Goal: Transaction & Acquisition: Purchase product/service

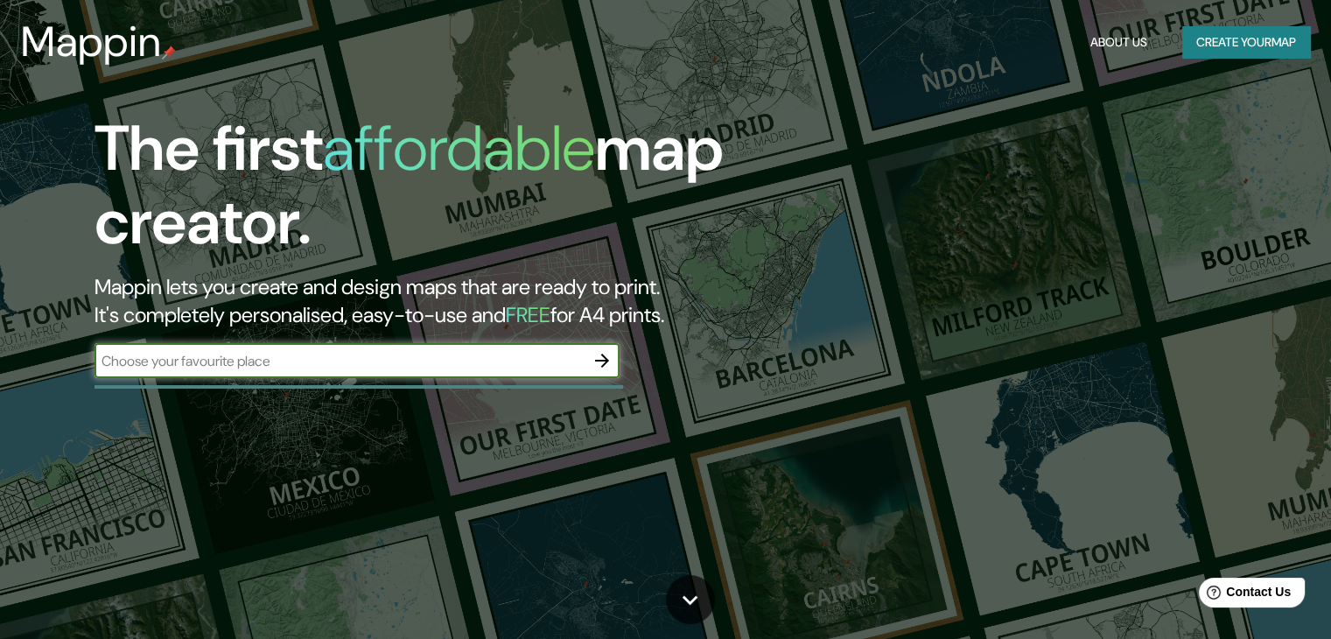
click at [488, 361] on input "text" at bounding box center [340, 361] width 490 height 20
type input "europe"
click at [602, 365] on icon "button" at bounding box center [602, 360] width 21 height 21
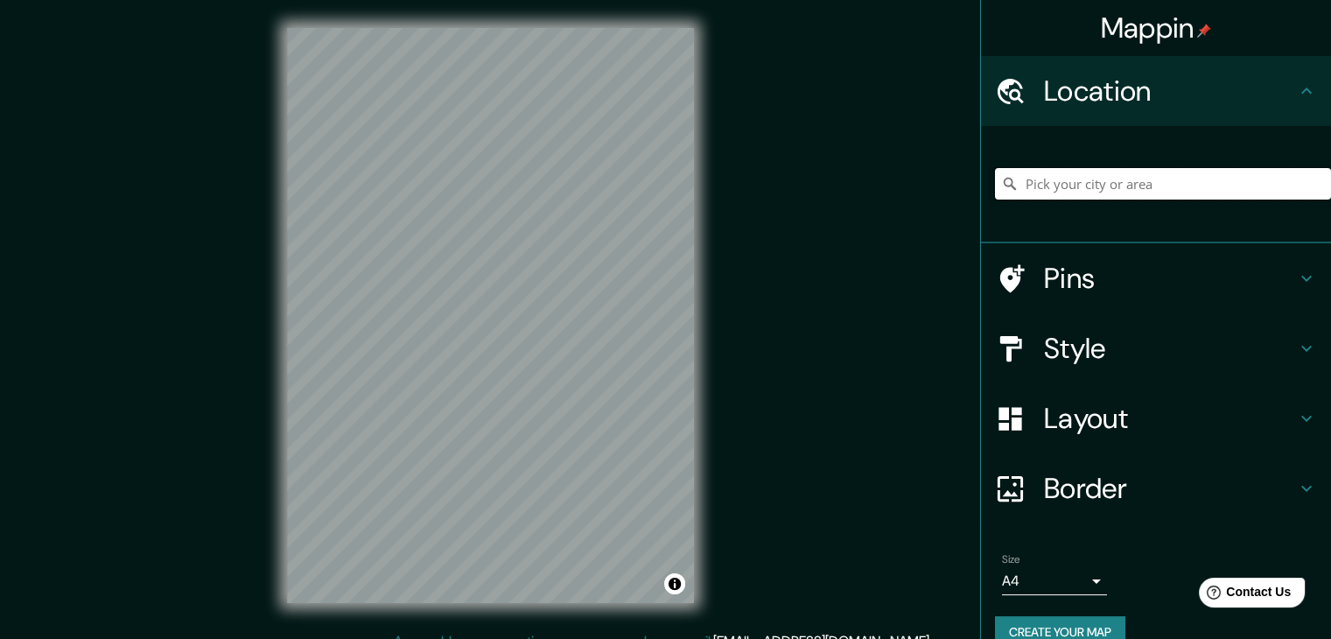
click at [1101, 186] on input "Pick your city or area" at bounding box center [1163, 184] width 336 height 32
drag, startPoint x: 1255, startPoint y: 186, endPoint x: 902, endPoint y: 189, distance: 352.7
click at [902, 189] on div "Mappin Location [GEOGRAPHIC_DATA], [GEOGRAPHIC_DATA], [GEOGRAPHIC_DATA], [GEOGR…" at bounding box center [665, 329] width 1331 height 659
click at [1054, 278] on h4 "Pins" at bounding box center [1170, 278] width 252 height 35
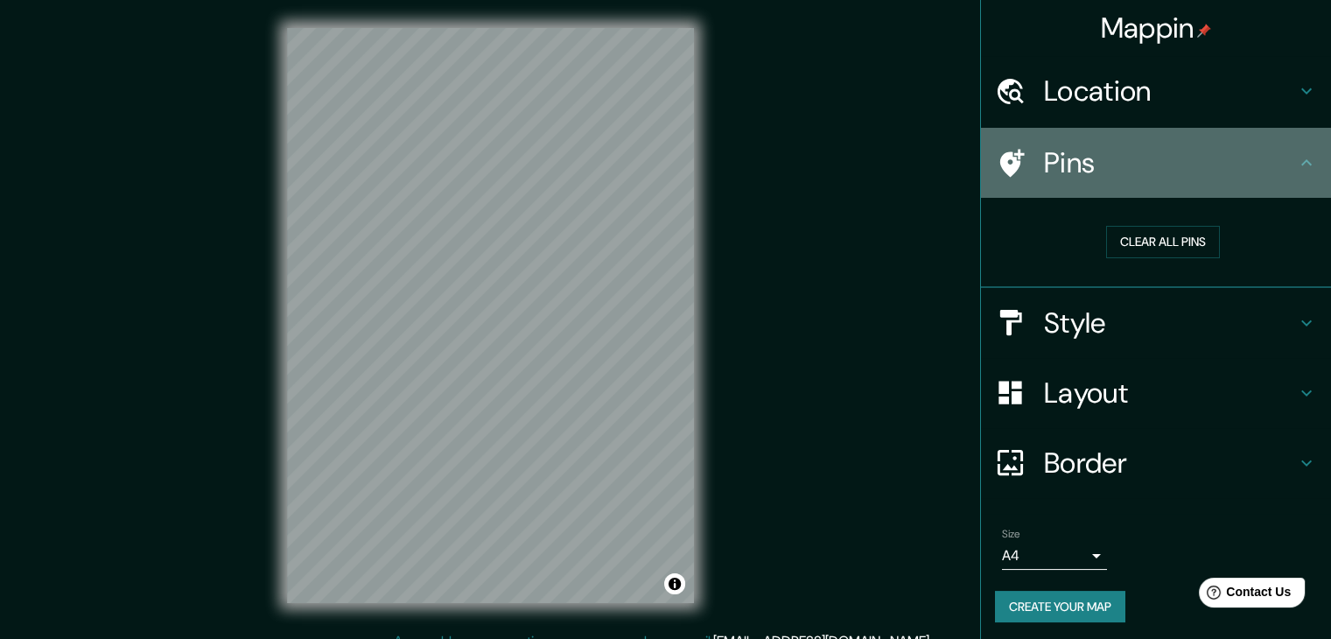
click at [1065, 162] on h4 "Pins" at bounding box center [1170, 162] width 252 height 35
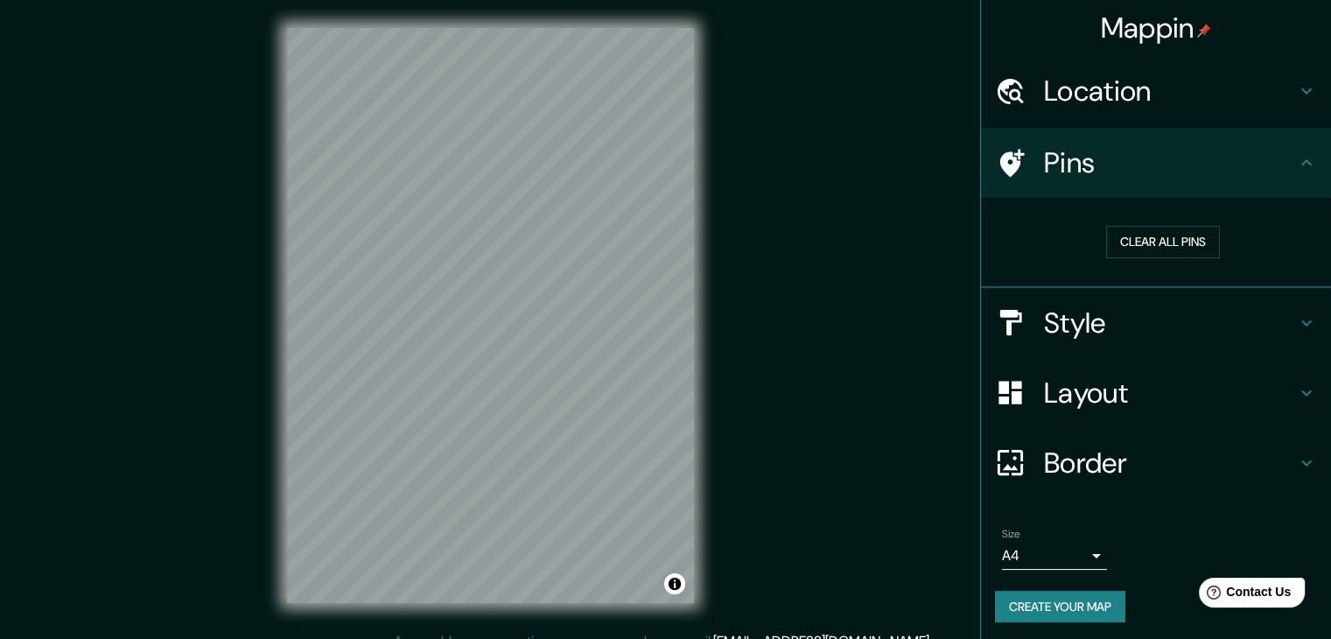
click at [1054, 162] on h4 "Pins" at bounding box center [1170, 162] width 252 height 35
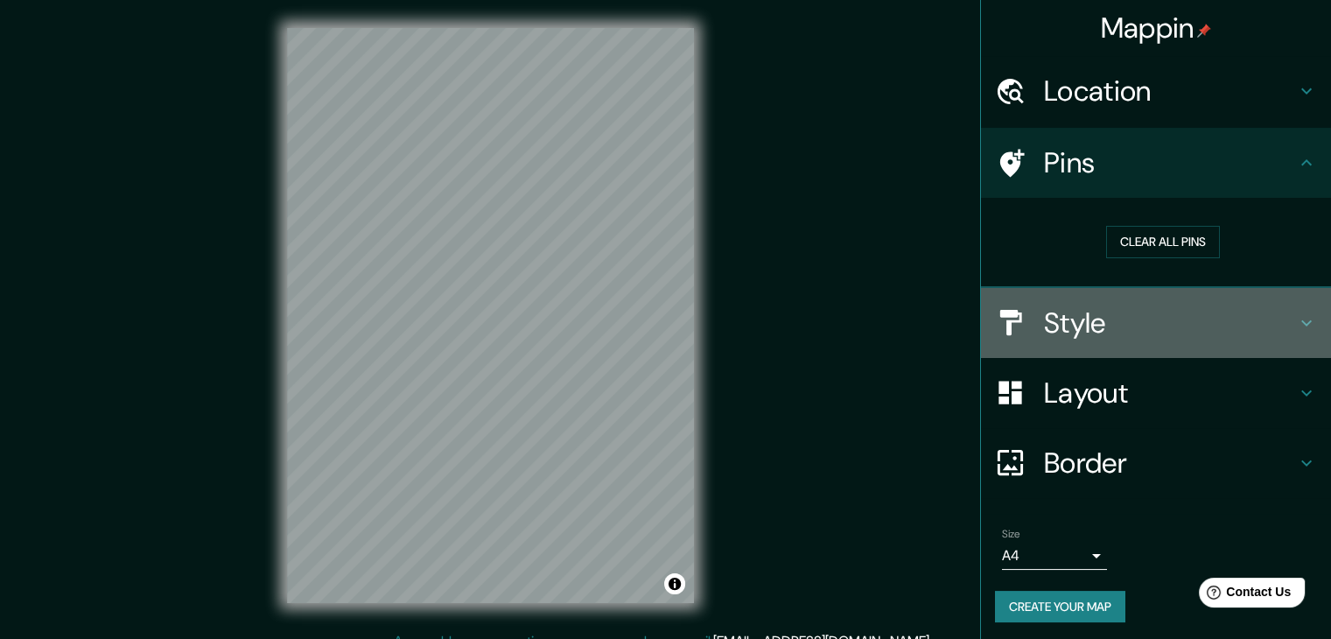
click at [1296, 319] on icon at bounding box center [1306, 322] width 21 height 21
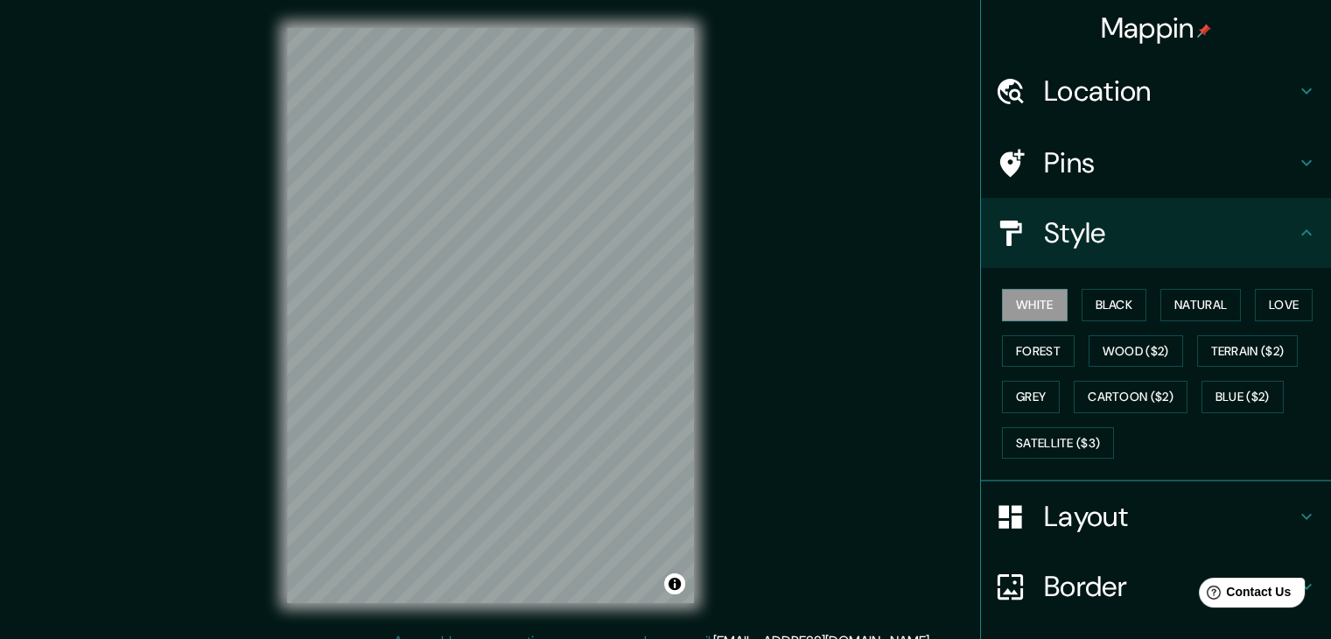
click at [1089, 99] on h4 "Location" at bounding box center [1170, 91] width 252 height 35
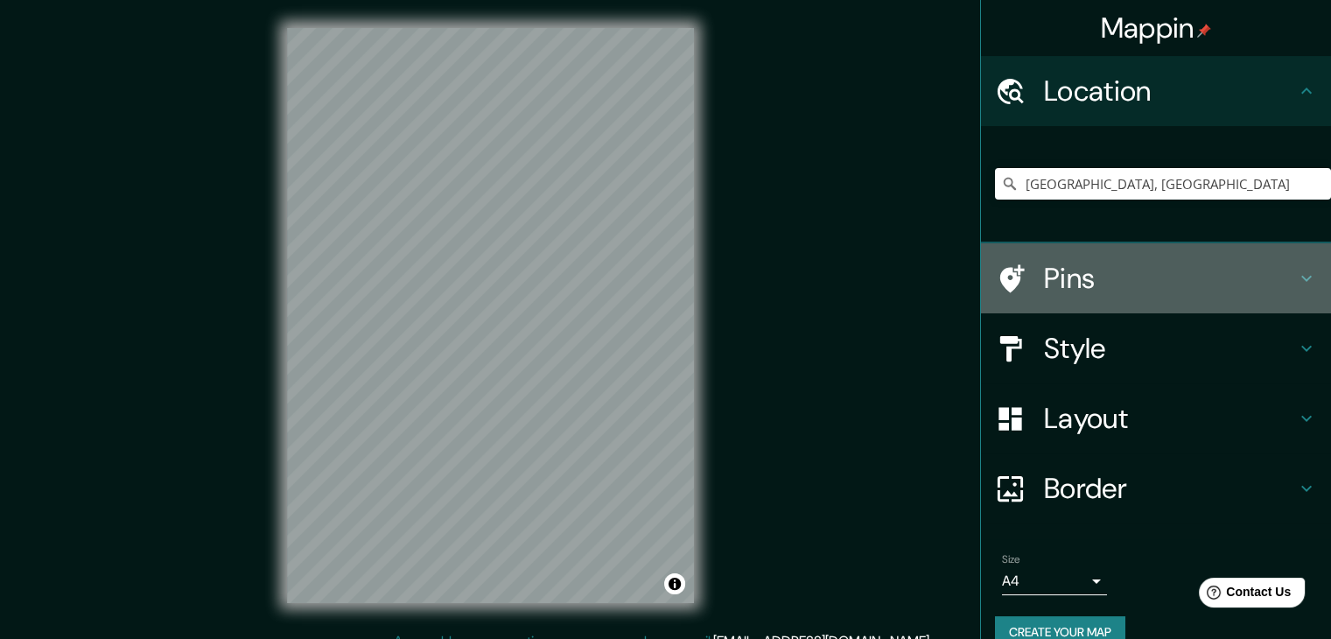
click at [1053, 279] on h4 "Pins" at bounding box center [1170, 278] width 252 height 35
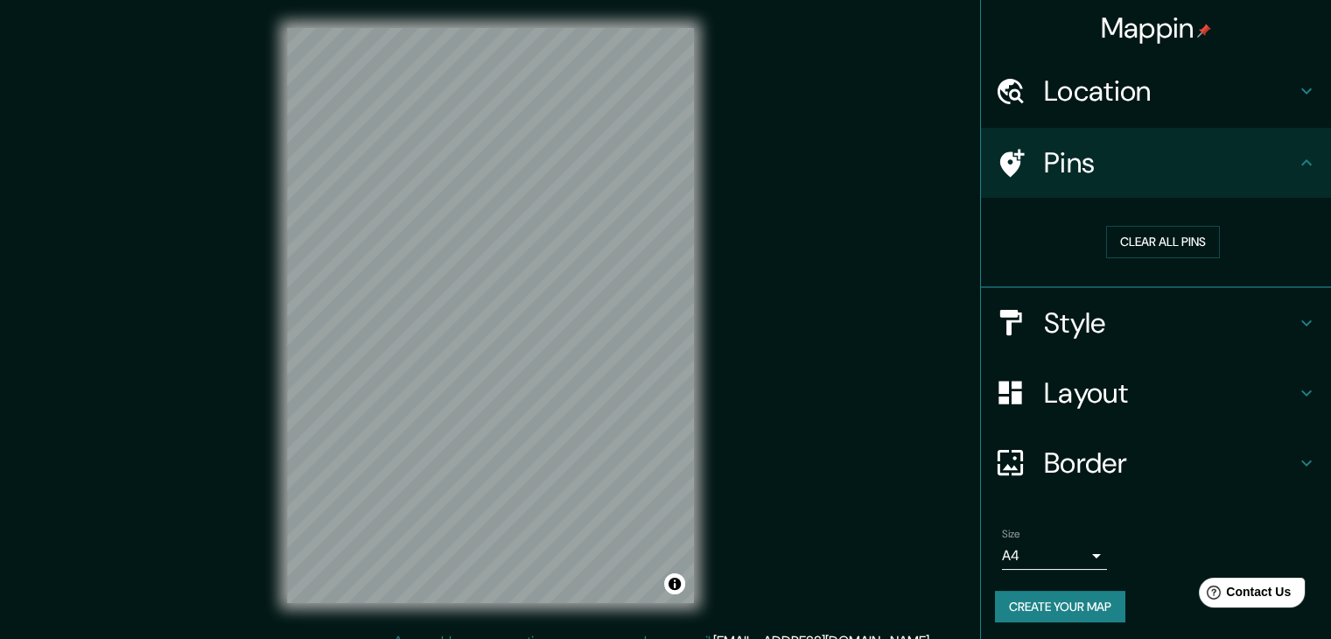
click at [1000, 169] on icon at bounding box center [1012, 163] width 25 height 28
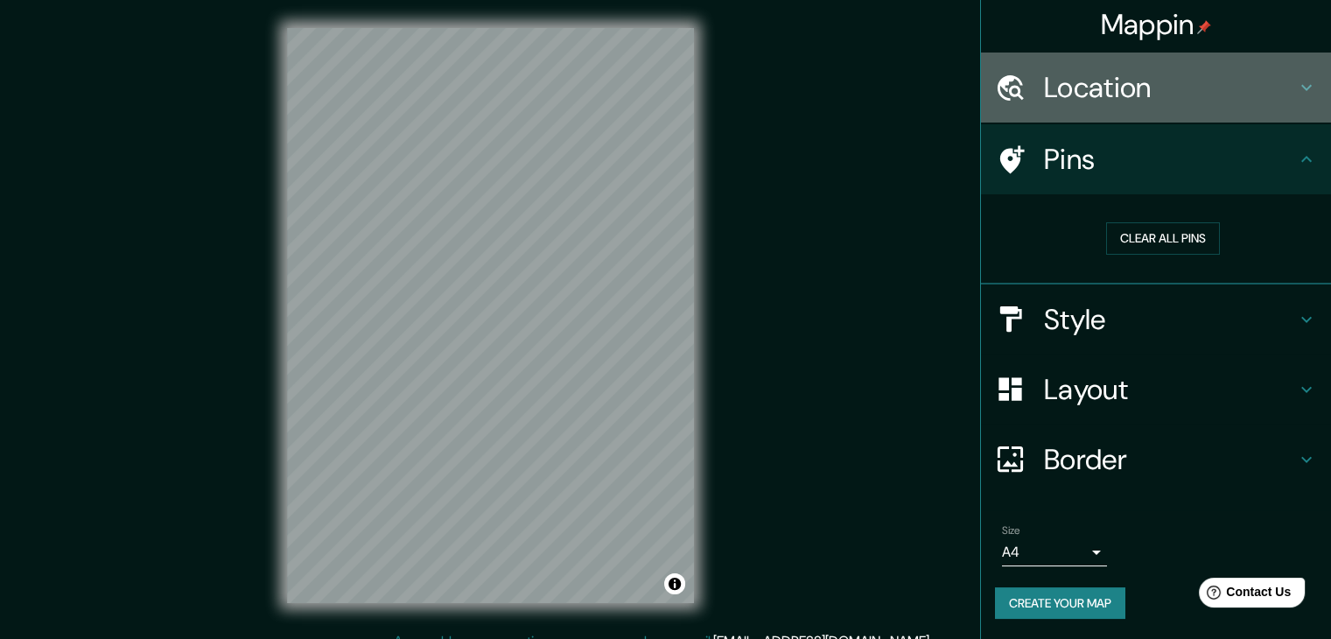
click at [1296, 88] on icon at bounding box center [1306, 87] width 21 height 21
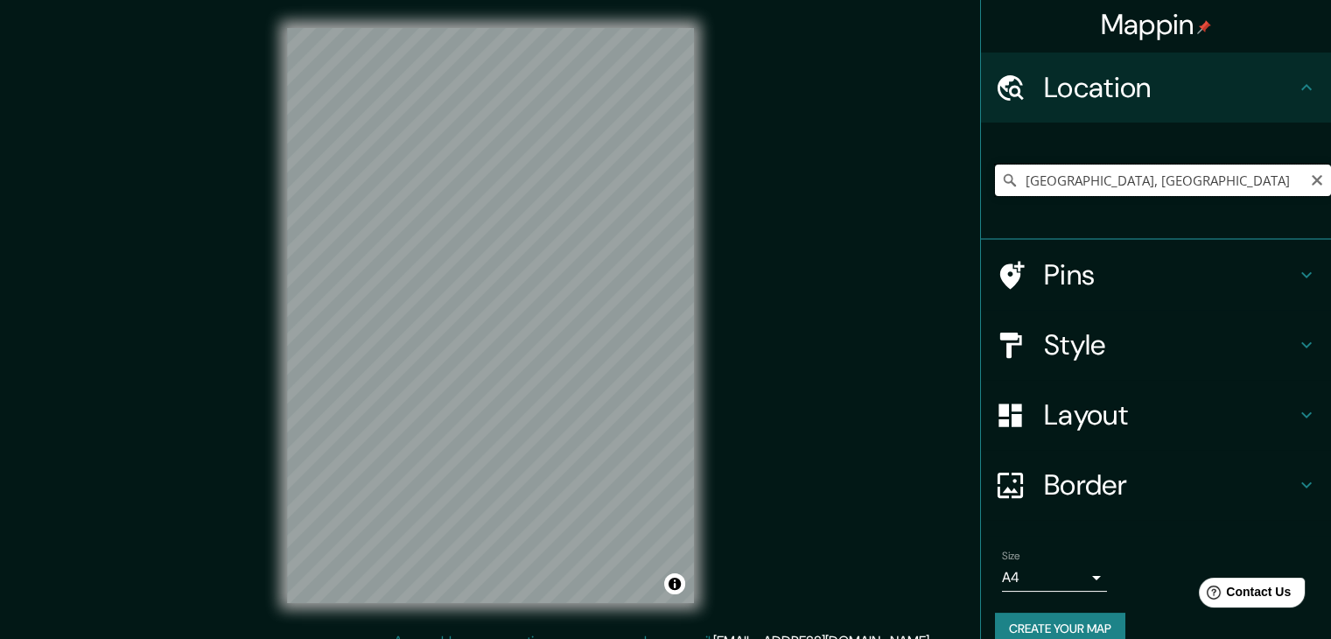
click at [1262, 180] on input "[GEOGRAPHIC_DATA], [GEOGRAPHIC_DATA]" at bounding box center [1163, 181] width 336 height 32
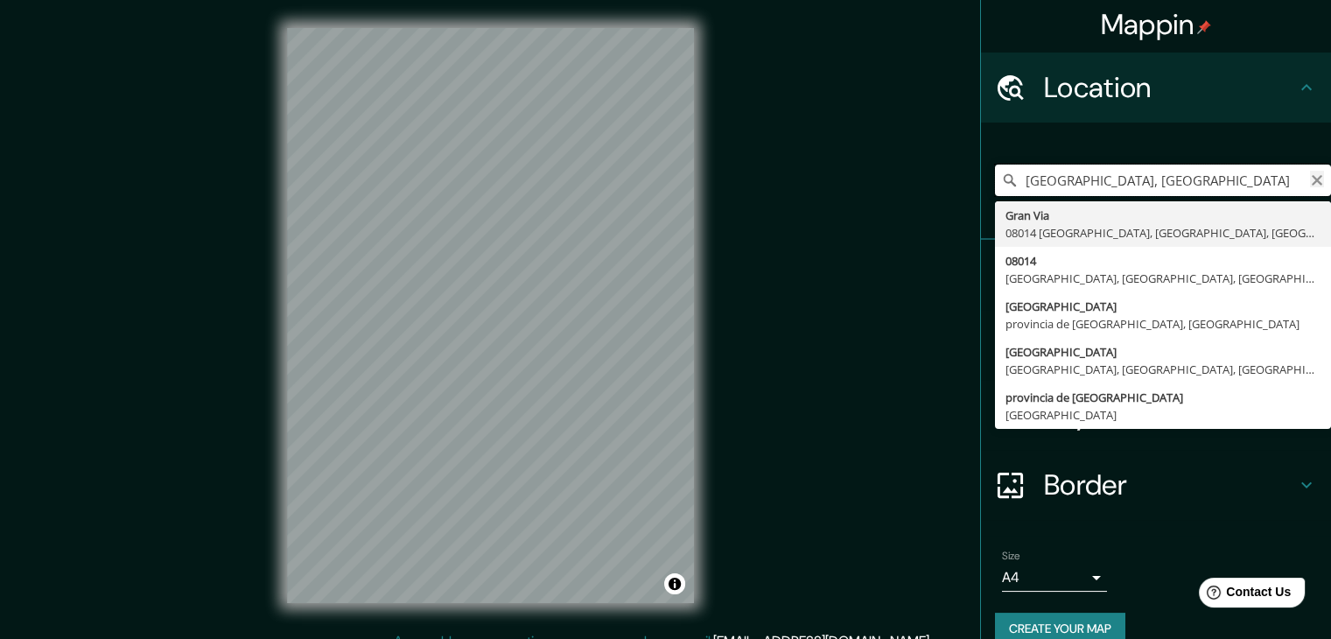
scroll to position [0, 96]
type input "[GEOGRAPHIC_DATA], [GEOGRAPHIC_DATA]"
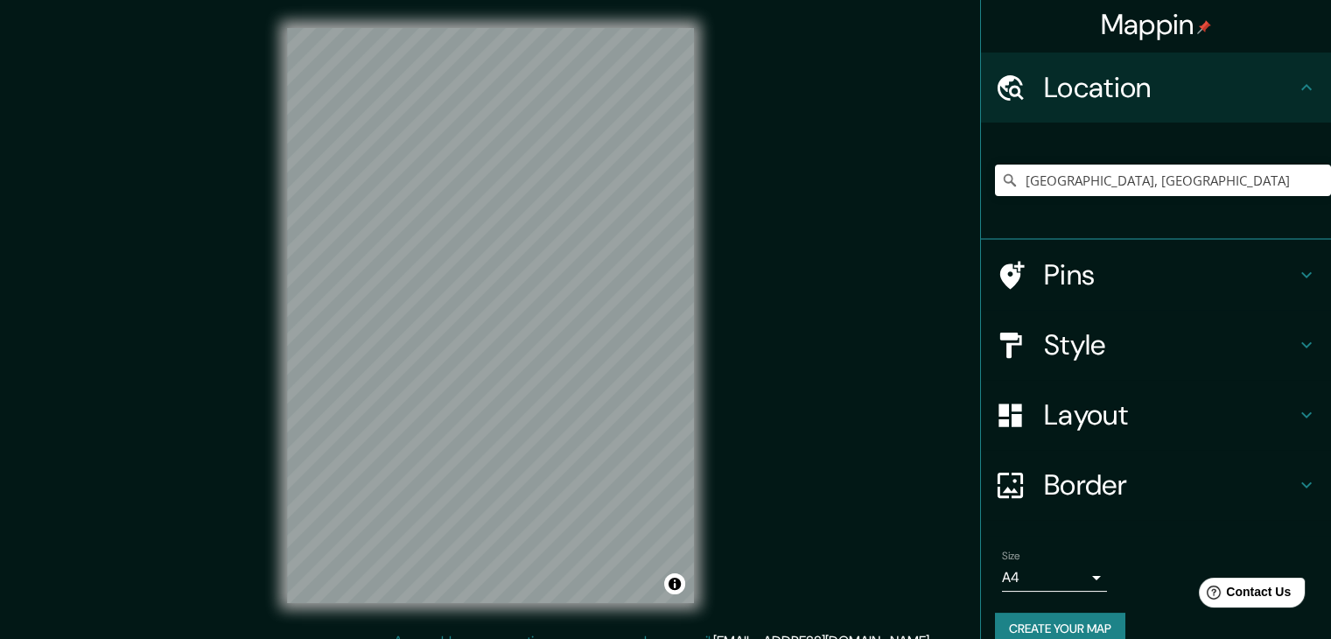
click at [1296, 277] on icon at bounding box center [1306, 274] width 21 height 21
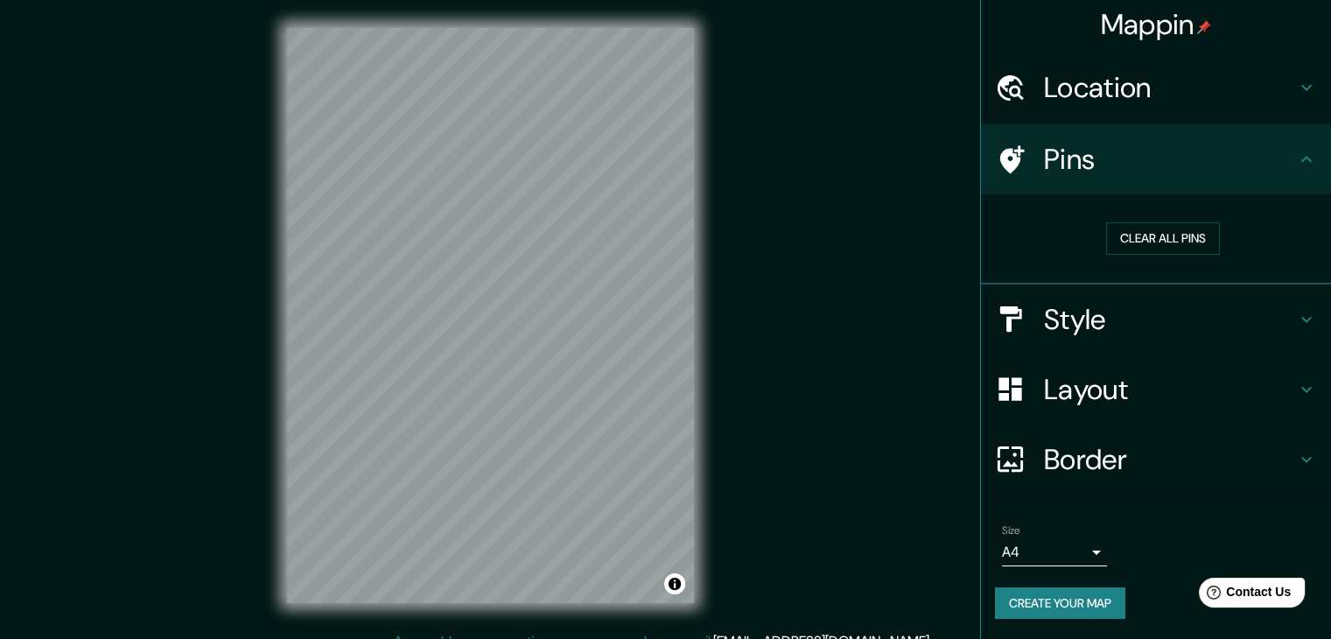
click at [1044, 159] on h4 "Pins" at bounding box center [1170, 159] width 252 height 35
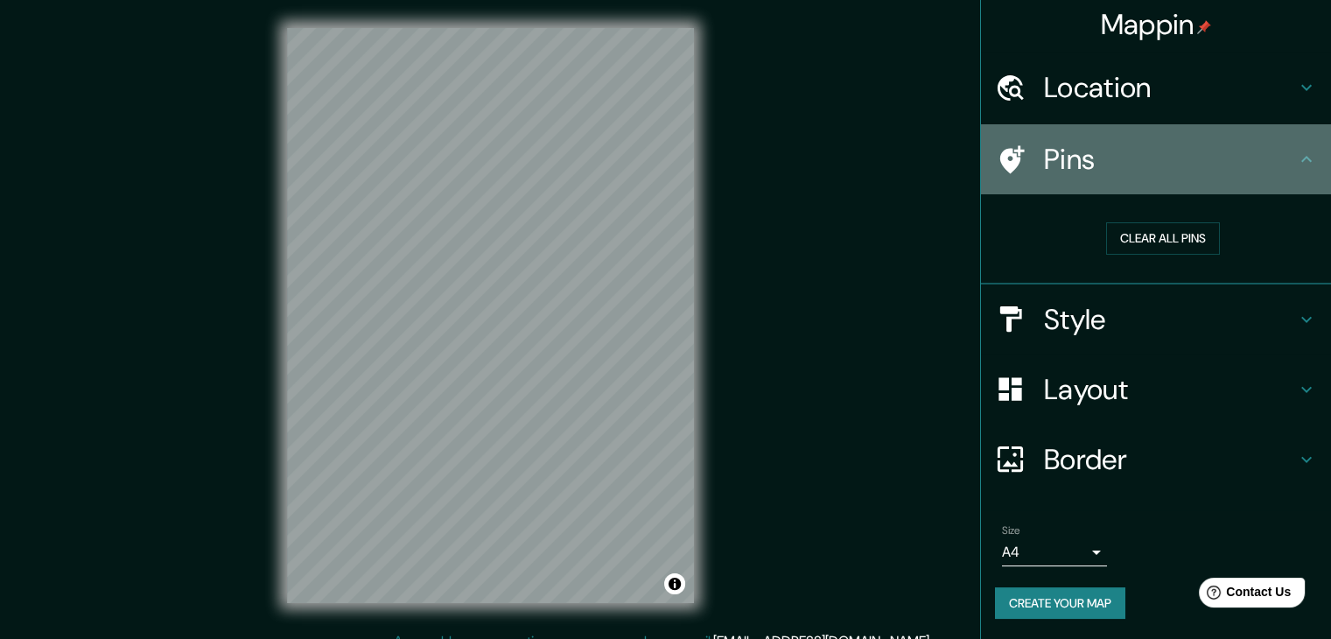
click at [1044, 159] on h4 "Pins" at bounding box center [1170, 159] width 252 height 35
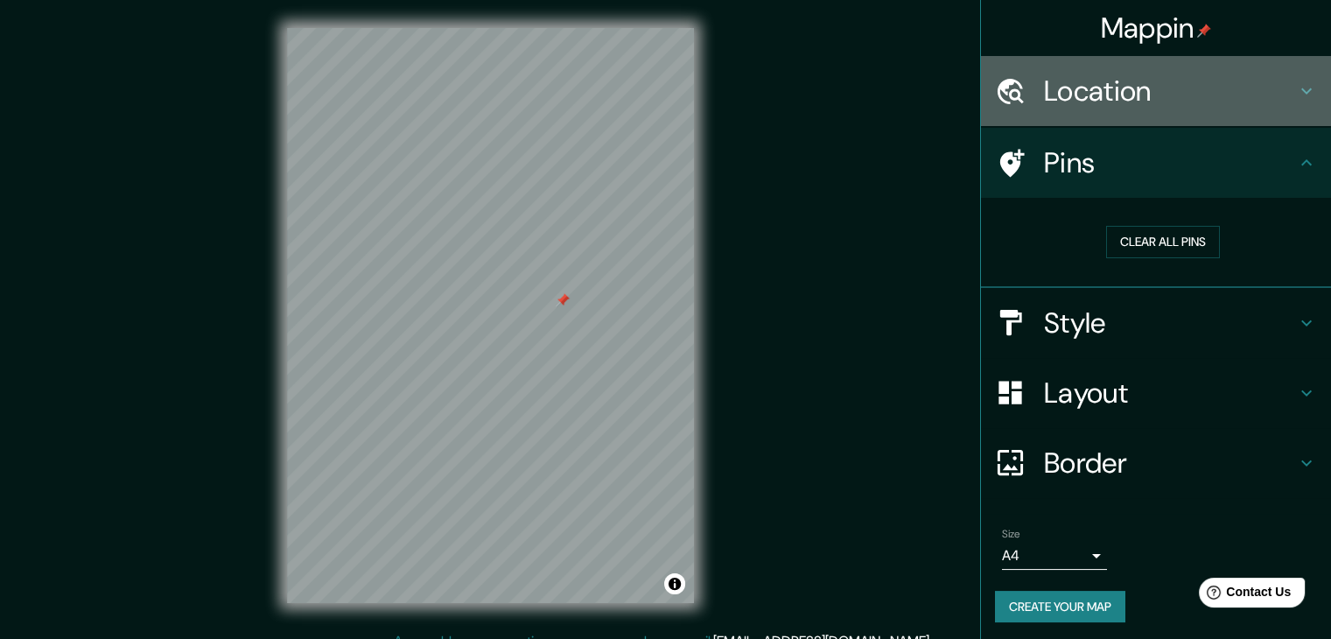
click at [1302, 90] on icon at bounding box center [1307, 91] width 11 height 6
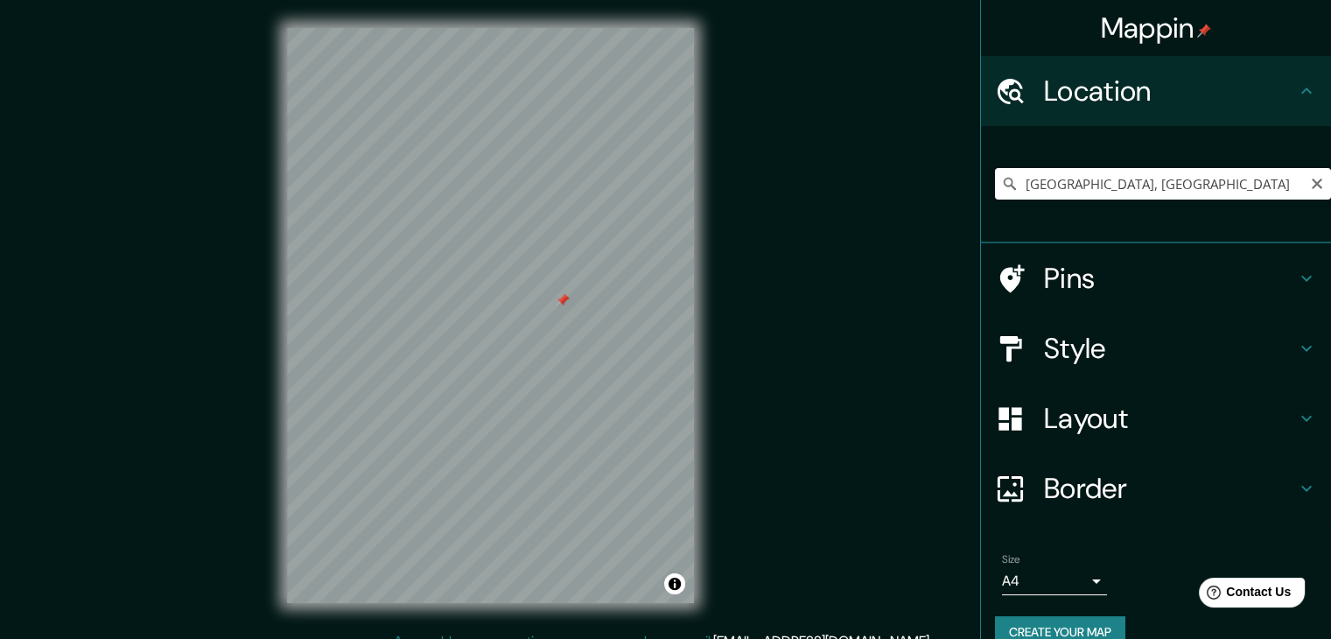
drag, startPoint x: 1306, startPoint y: 181, endPoint x: 1225, endPoint y: 186, distance: 80.6
click at [1312, 182] on icon "Clear" at bounding box center [1317, 184] width 11 height 11
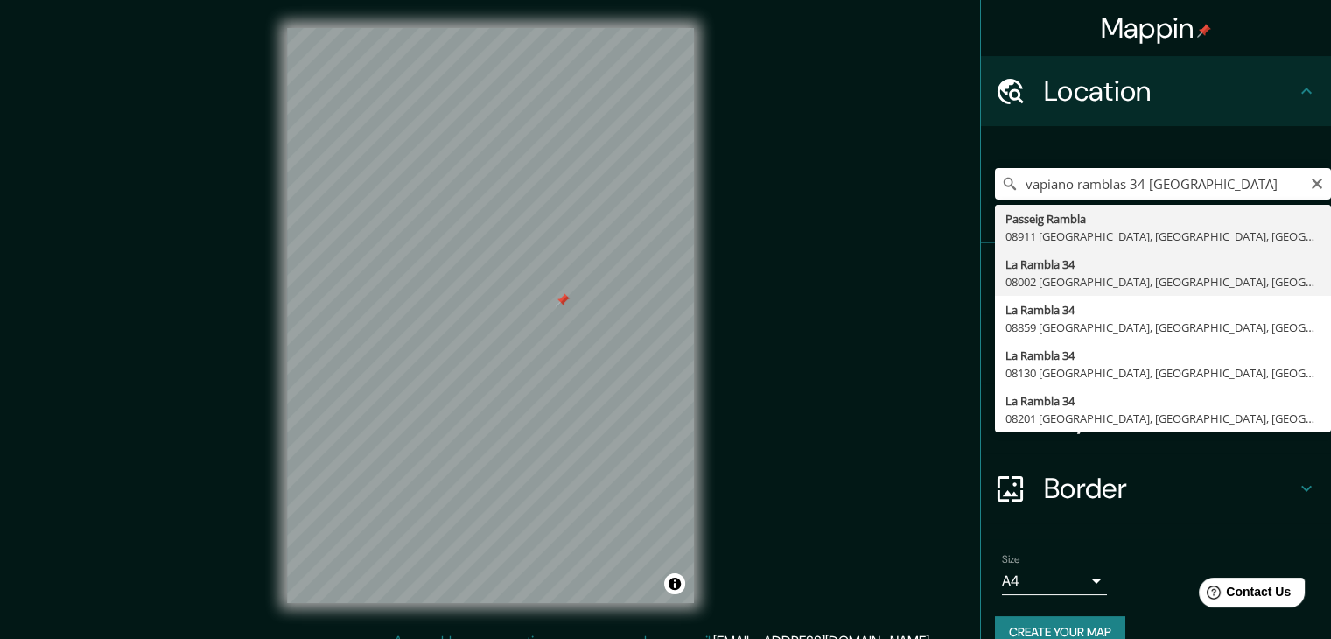
type input "[STREET_ADDRESS]"
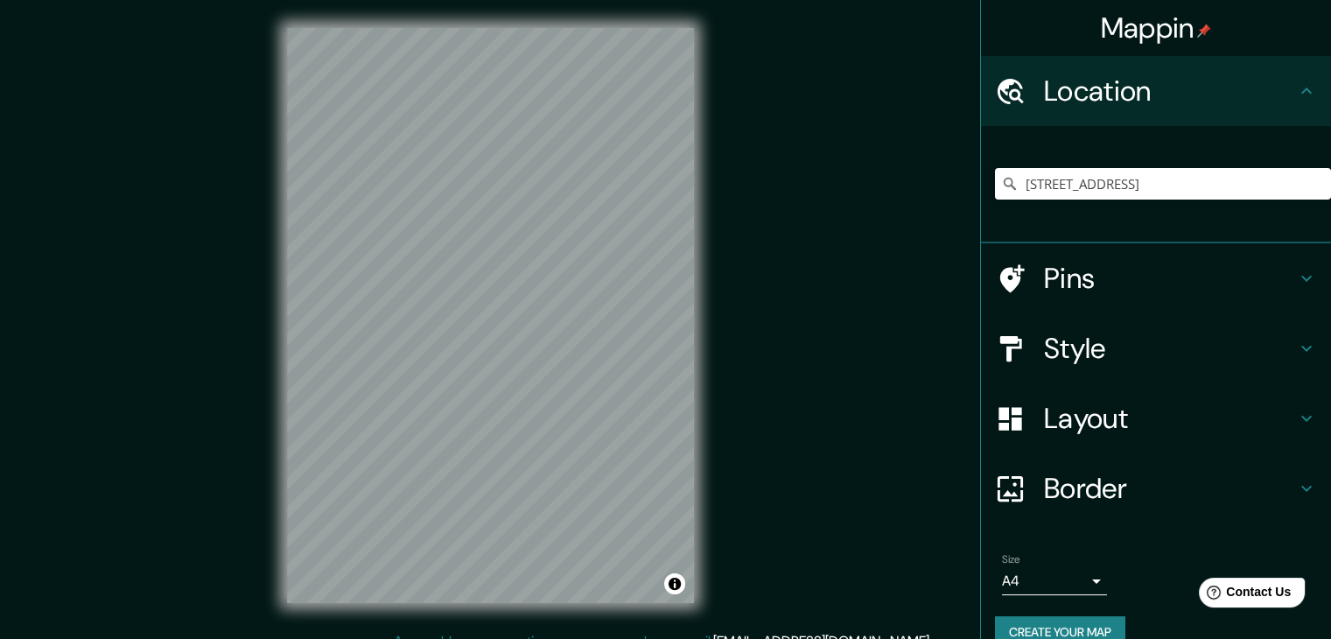
click at [1049, 273] on h4 "Pins" at bounding box center [1170, 278] width 252 height 35
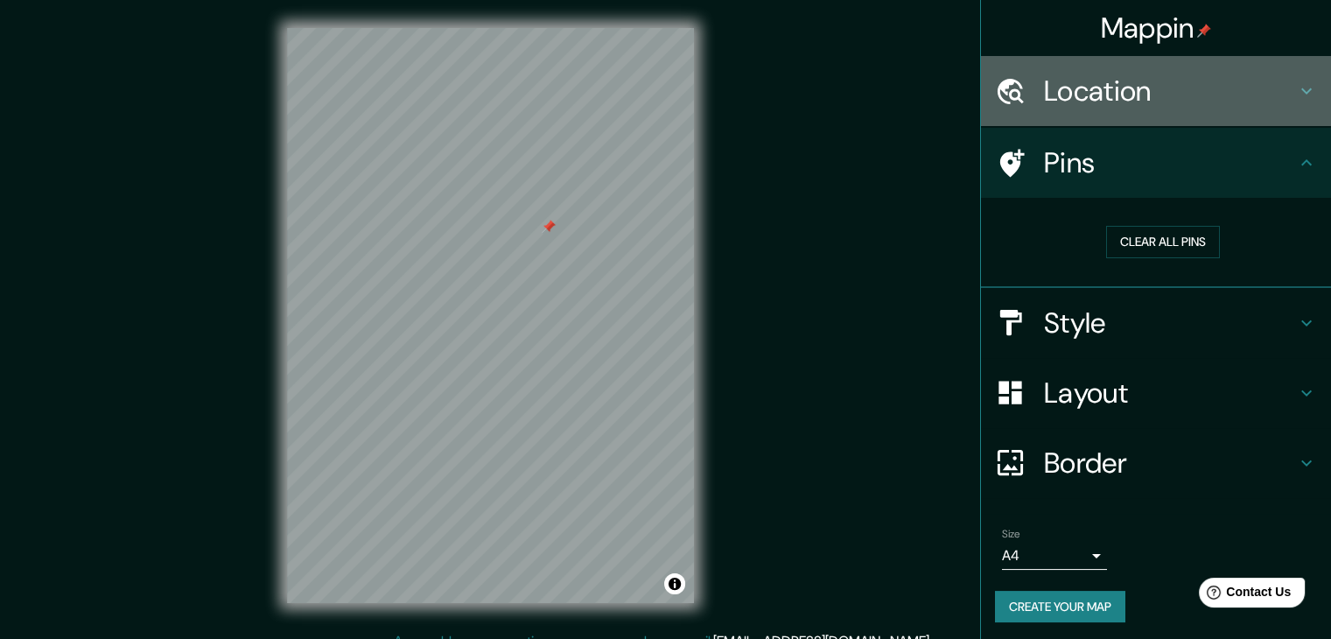
click at [1274, 93] on h4 "Location" at bounding box center [1170, 91] width 252 height 35
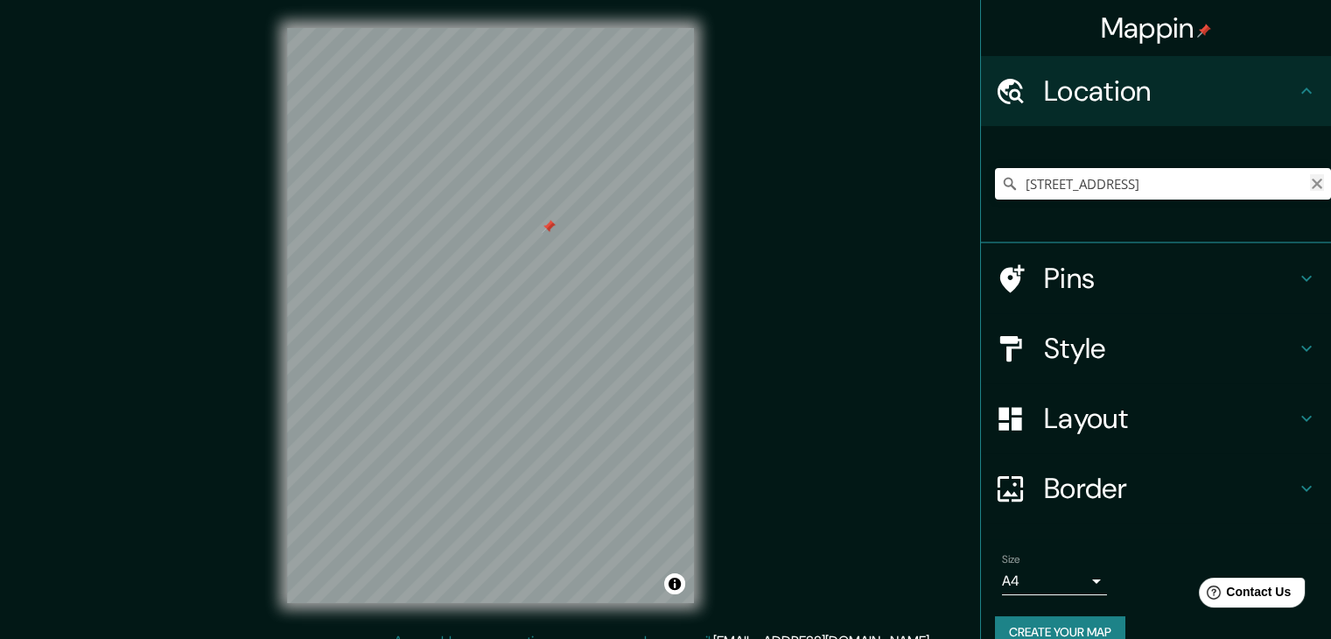
click at [1310, 185] on icon "Clear" at bounding box center [1317, 184] width 14 height 14
click at [1243, 185] on input "Pick your city or area" at bounding box center [1163, 184] width 336 height 32
click at [1274, 193] on input "Plaça [GEOGRAPHIC_DATA], 08120 [GEOGRAPHIC_DATA], [GEOGRAPHIC_DATA], [GEOGRAPHI…" at bounding box center [1163, 184] width 336 height 32
type input "Plaça [GEOGRAPHIC_DATA], 08120 [GEOGRAPHIC_DATA], [GEOGRAPHIC_DATA], [GEOGRAPHI…"
click at [1310, 183] on icon "Clear" at bounding box center [1317, 184] width 14 height 14
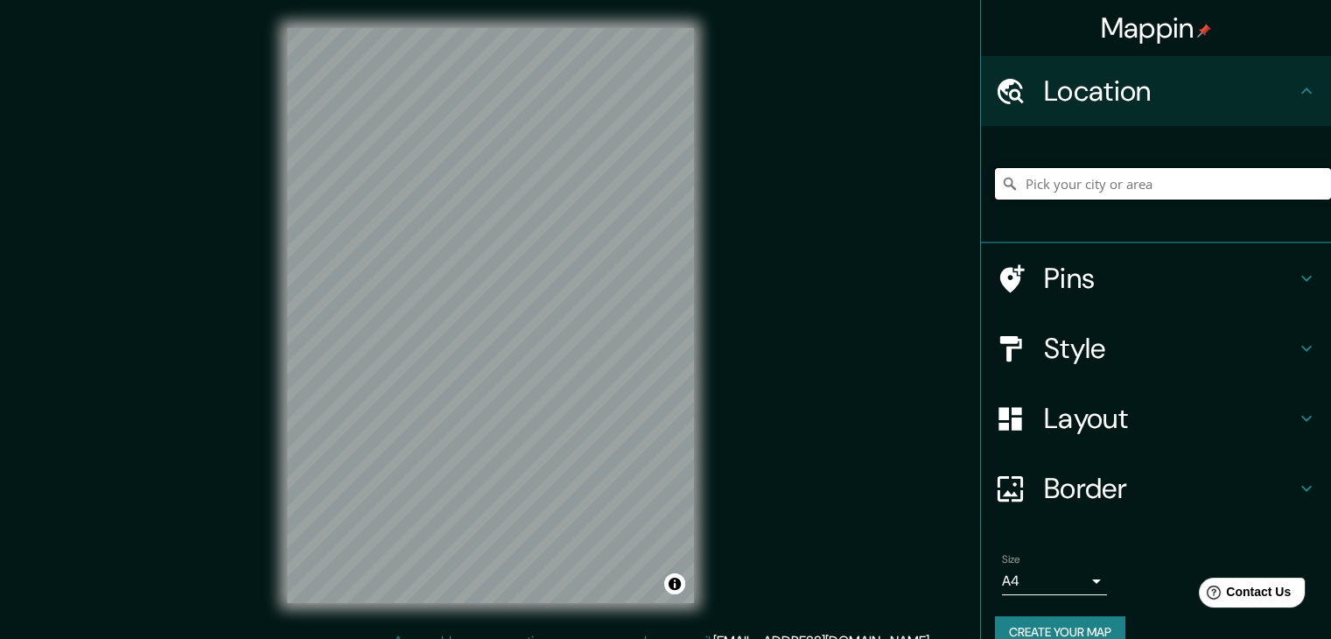
click at [1026, 193] on input "Pick your city or area" at bounding box center [1163, 184] width 336 height 32
type input "[STREET_ADDRESS]"
click at [1312, 180] on icon "Clear" at bounding box center [1317, 184] width 11 height 11
click at [1124, 179] on input "Pick your city or area" at bounding box center [1163, 184] width 336 height 32
type input "[STREET_ADDRESS]"
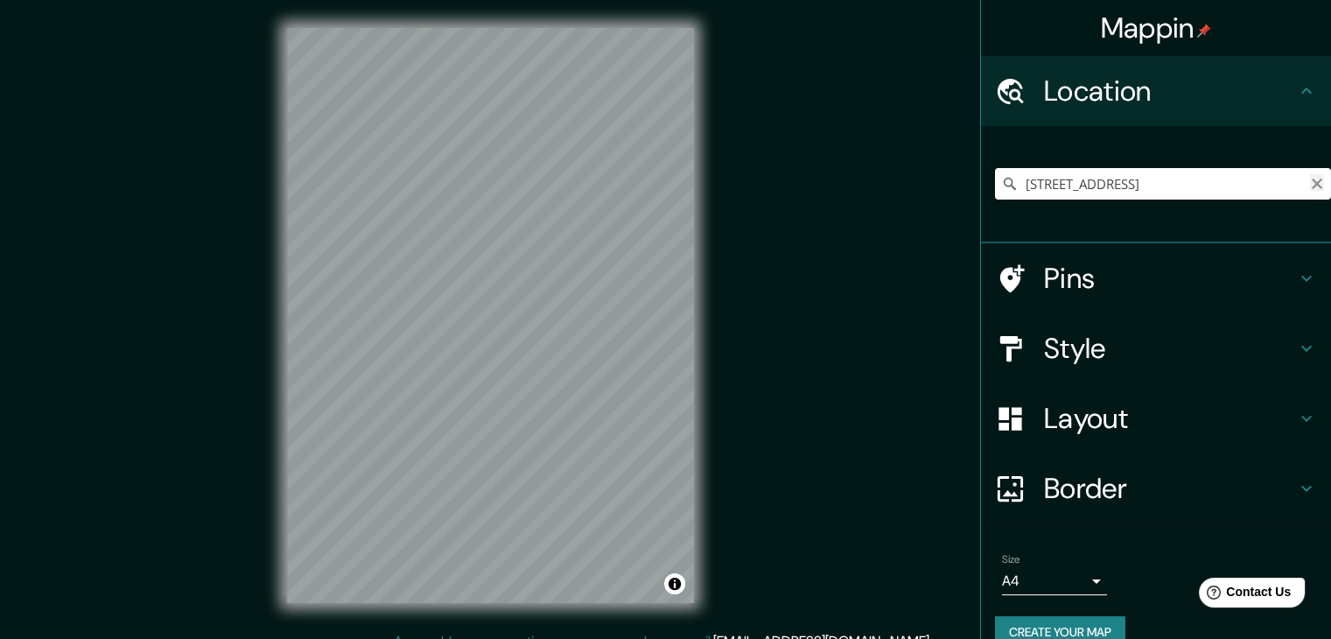
click at [1312, 186] on icon "Clear" at bounding box center [1317, 184] width 11 height 11
click at [1209, 187] on input "Pick your city or area" at bounding box center [1163, 184] width 336 height 32
click at [1075, 183] on input "Pick your city or area" at bounding box center [1163, 184] width 336 height 32
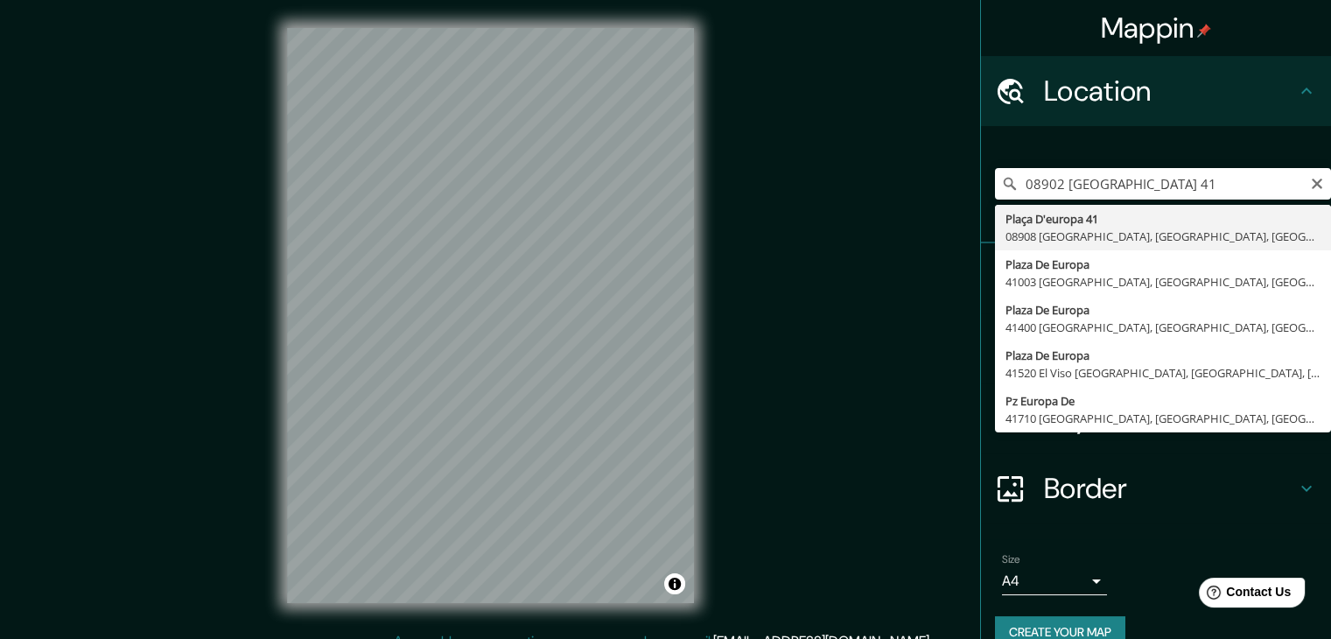
type input "[STREET_ADDRESS]"
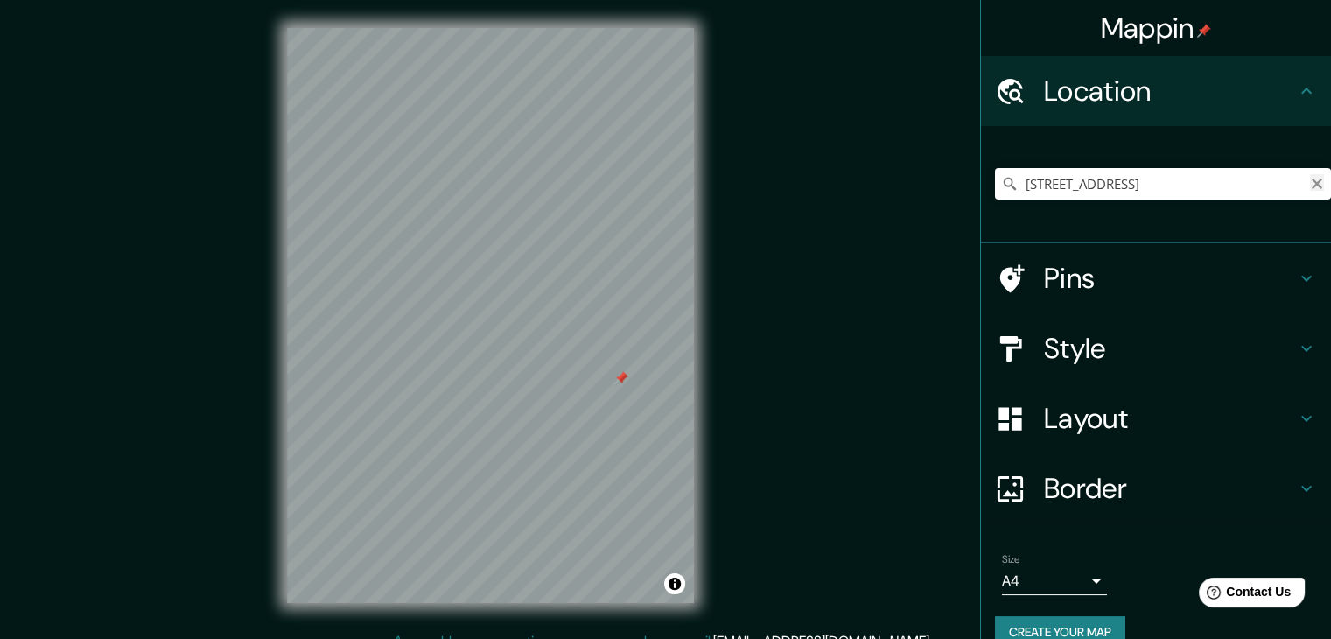
click at [1310, 183] on icon "Clear" at bounding box center [1317, 184] width 14 height 14
click at [1034, 190] on input "Pick your city or area" at bounding box center [1163, 184] width 336 height 32
paste input "[URL][DOMAIN_NAME]"
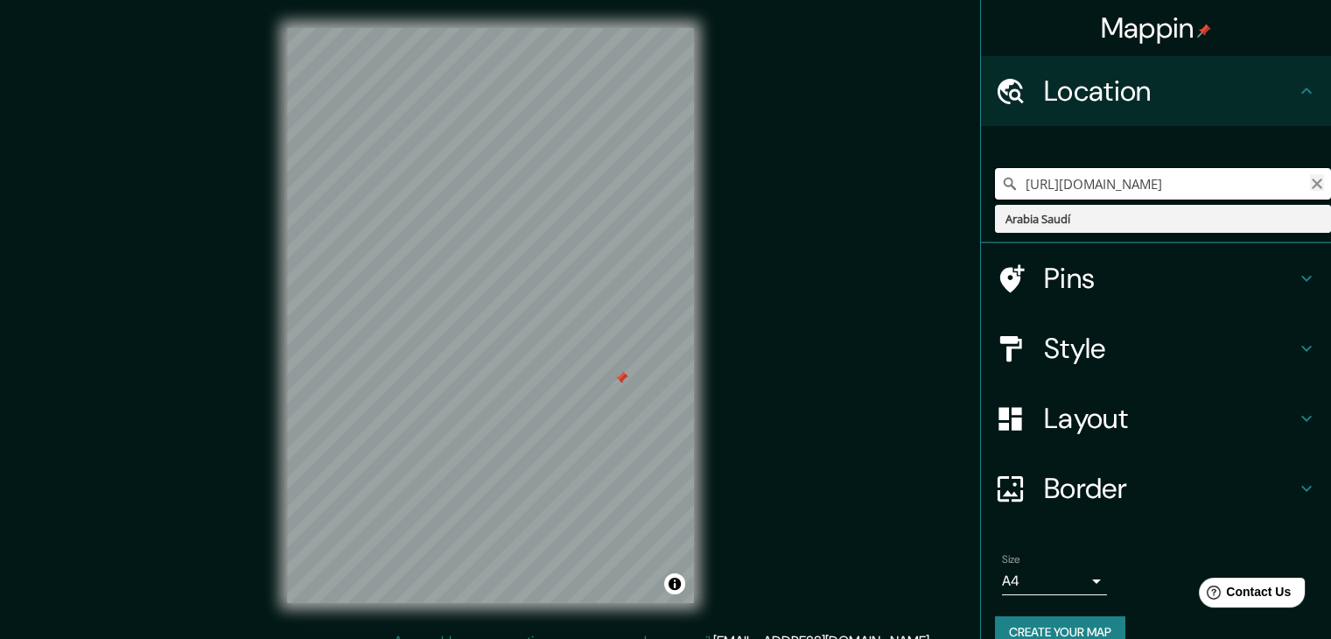
type input "[URL][DOMAIN_NAME]"
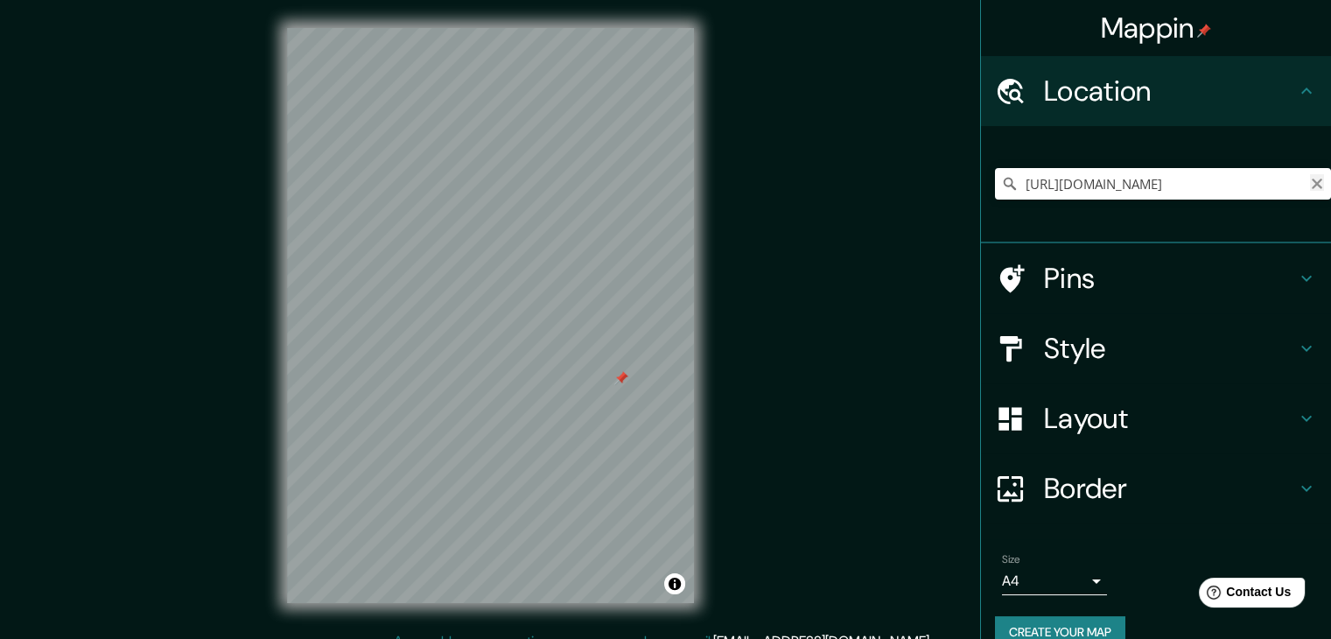
click at [1310, 181] on icon "Clear" at bounding box center [1317, 184] width 14 height 14
click at [1169, 187] on input "Pick your city or area" at bounding box center [1163, 184] width 336 height 32
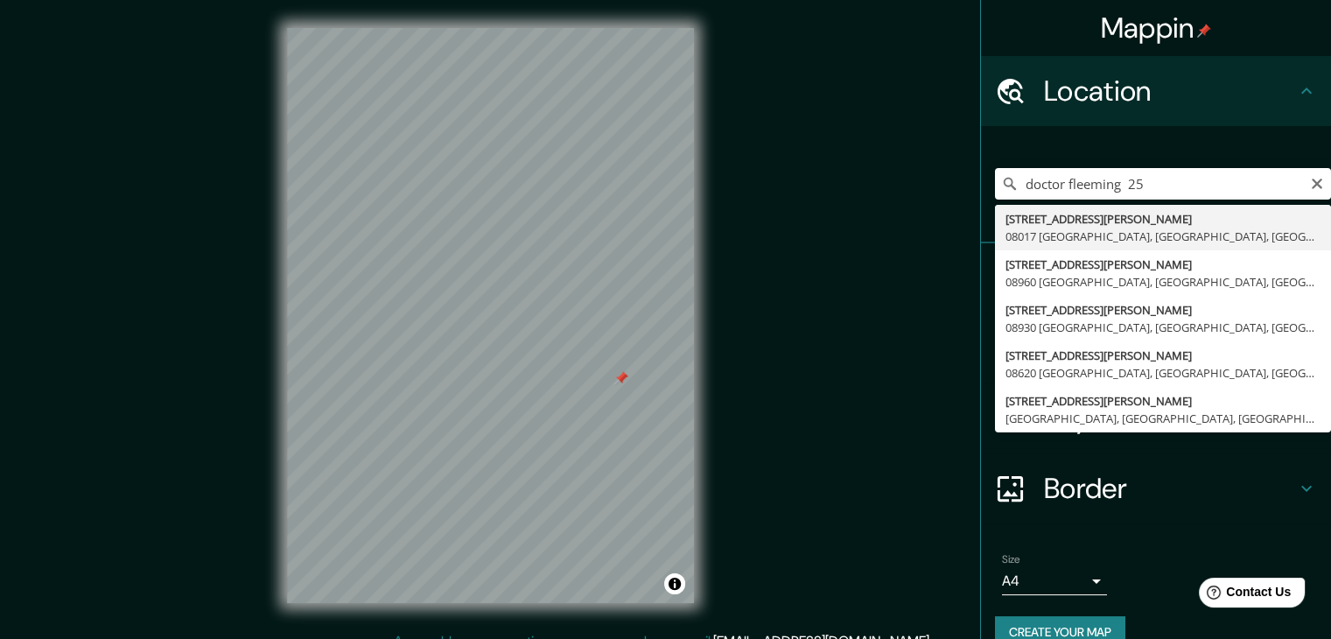
type input "[STREET_ADDRESS][PERSON_NAME]"
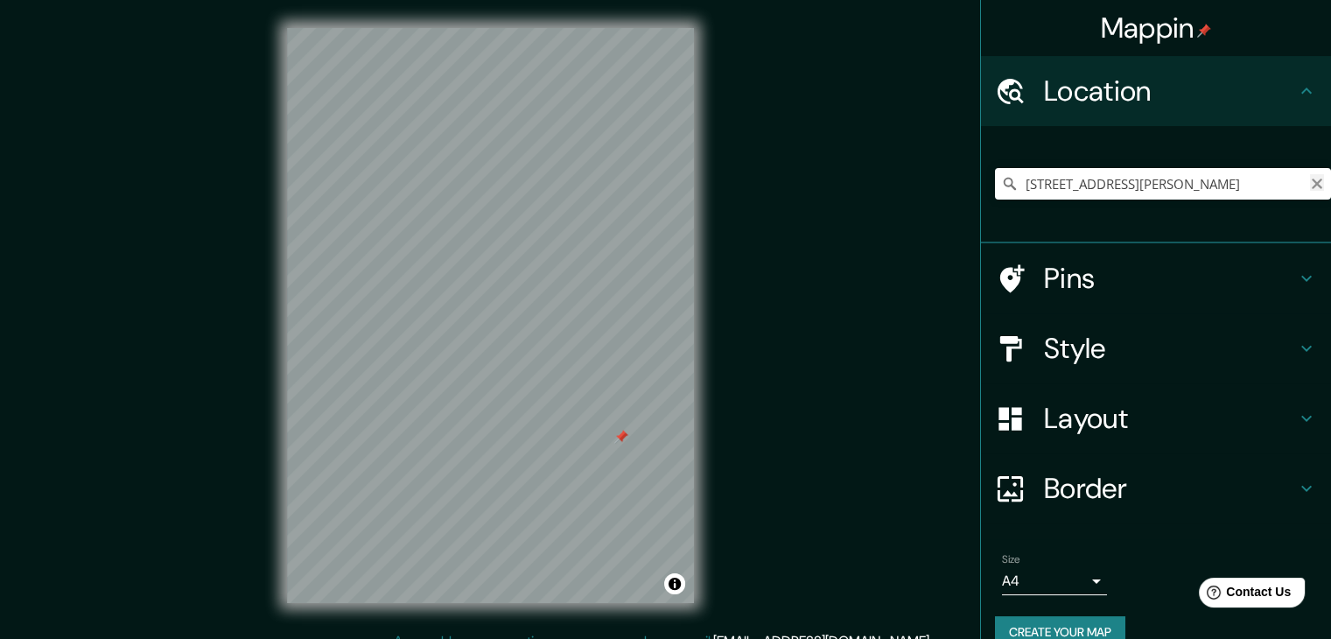
click at [1312, 186] on icon "Clear" at bounding box center [1317, 184] width 11 height 11
click at [1202, 179] on input "Pick your city or area" at bounding box center [1163, 184] width 336 height 32
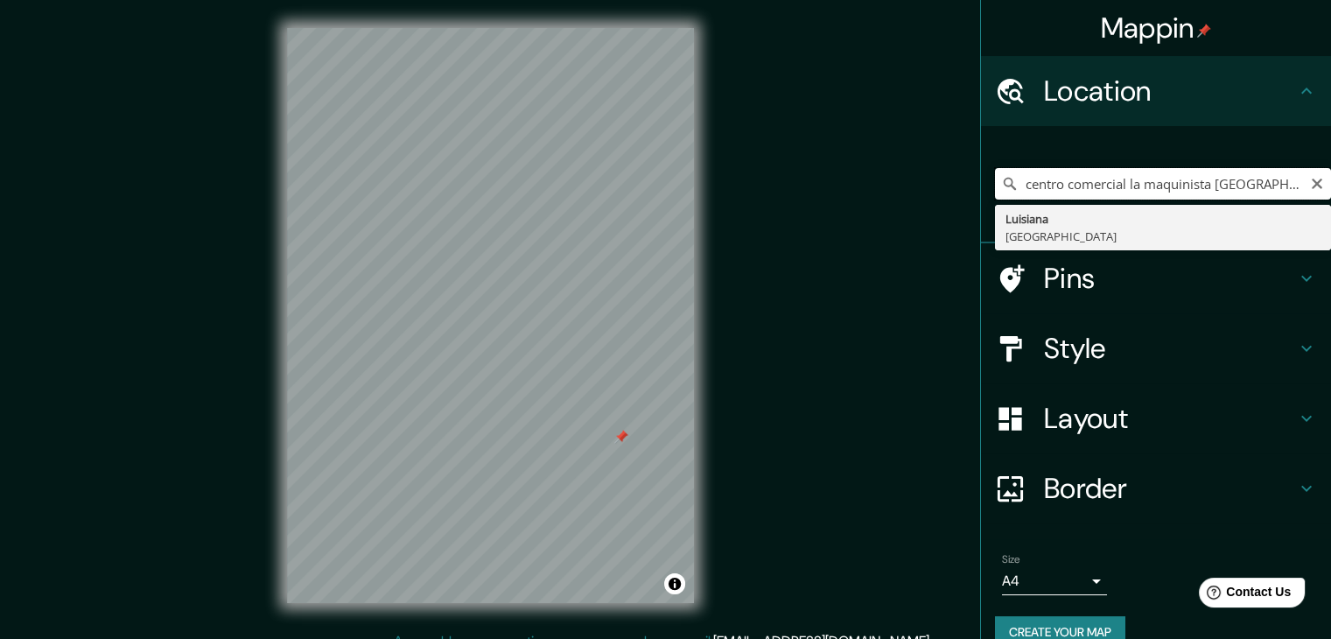
drag, startPoint x: 1203, startPoint y: 186, endPoint x: 860, endPoint y: 193, distance: 342.3
click at [860, 193] on div "Mappin Location centro comercial la maquinista [GEOGRAPHIC_DATA] [GEOGRAPHIC_DA…" at bounding box center [665, 329] width 1331 height 659
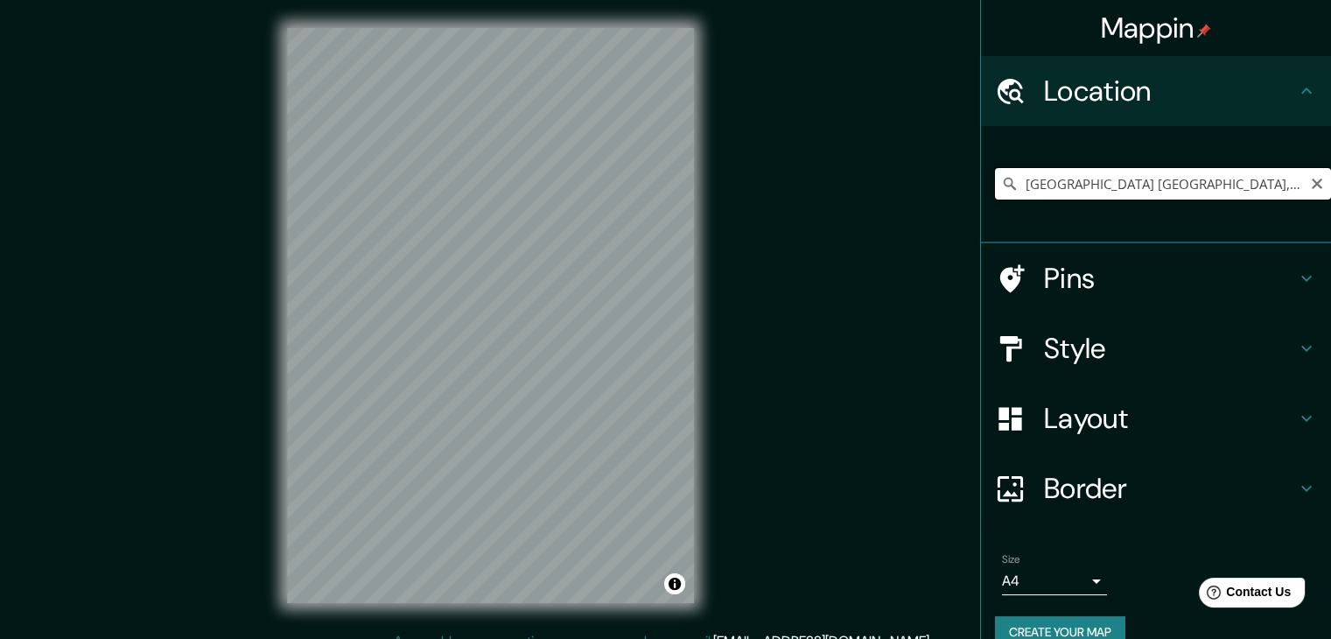
click at [1117, 189] on input "[GEOGRAPHIC_DATA] [GEOGRAPHIC_DATA], [GEOGRAPHIC_DATA], [GEOGRAPHIC_DATA]" at bounding box center [1163, 184] width 336 height 32
type input "[STREET_ADDRESS]"
click at [1310, 183] on icon "Clear" at bounding box center [1317, 184] width 14 height 14
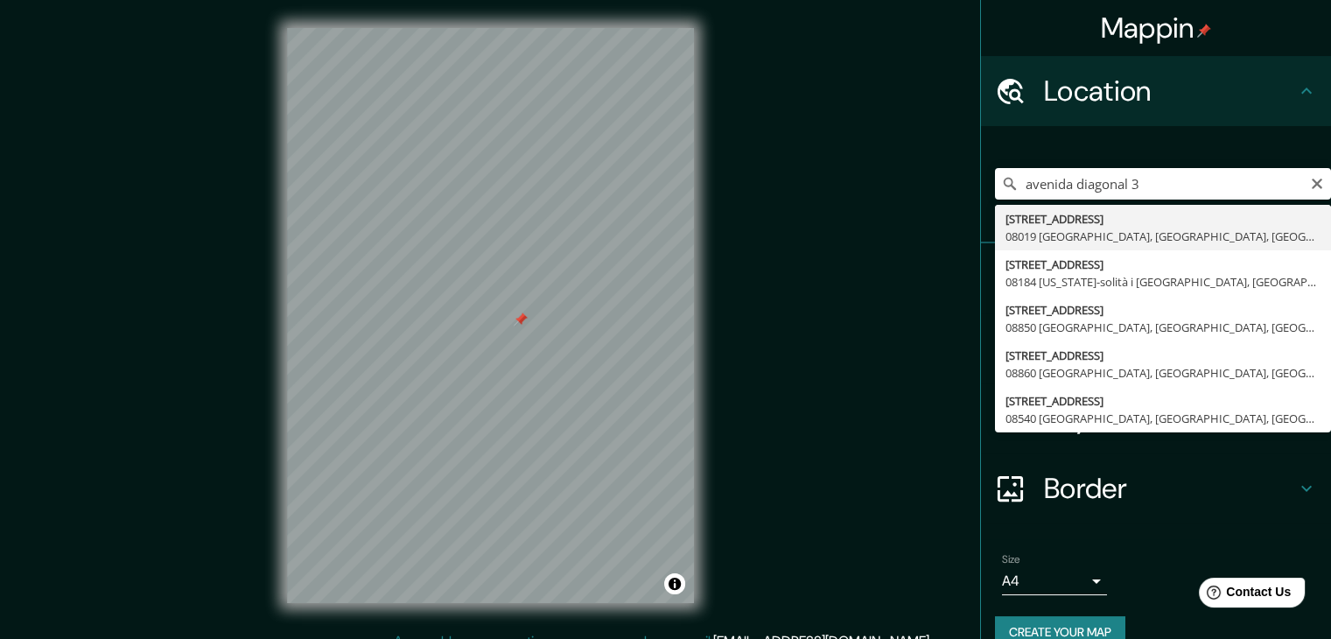
type input "[STREET_ADDRESS]"
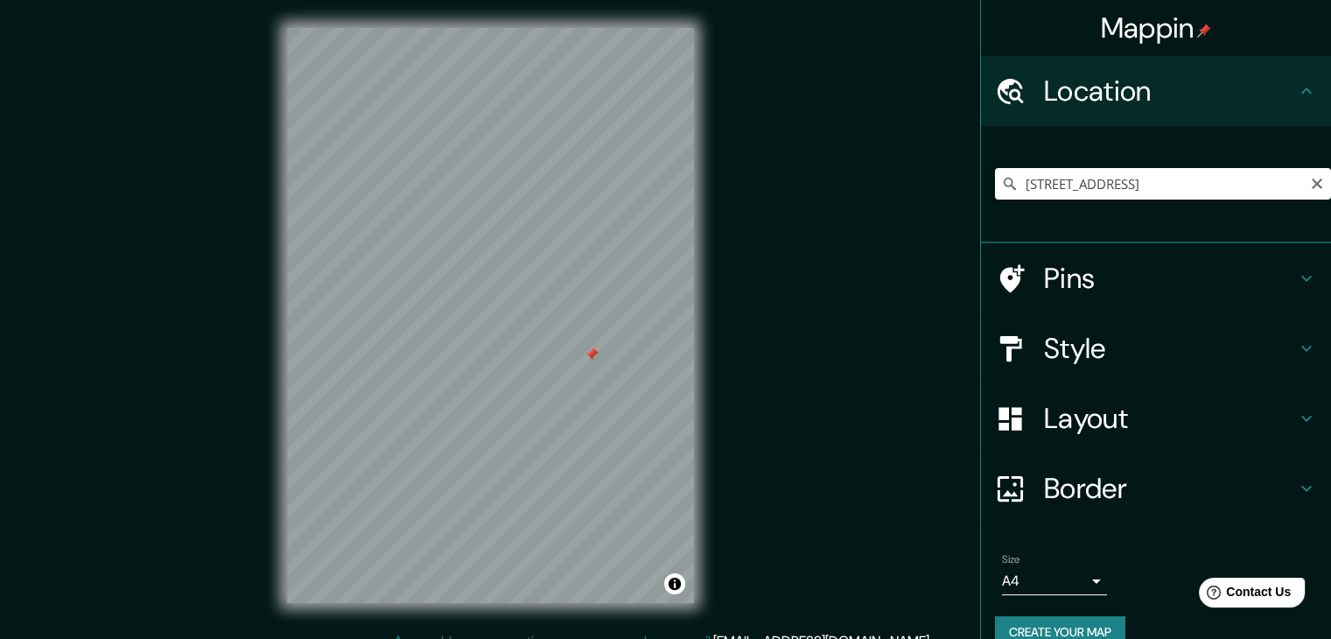
click at [1312, 183] on icon "Clear" at bounding box center [1317, 184] width 11 height 11
click at [1134, 185] on input "Pick your city or area" at bounding box center [1163, 184] width 336 height 32
paste input "[GEOGRAPHIC_DATA], s/n, 08940"
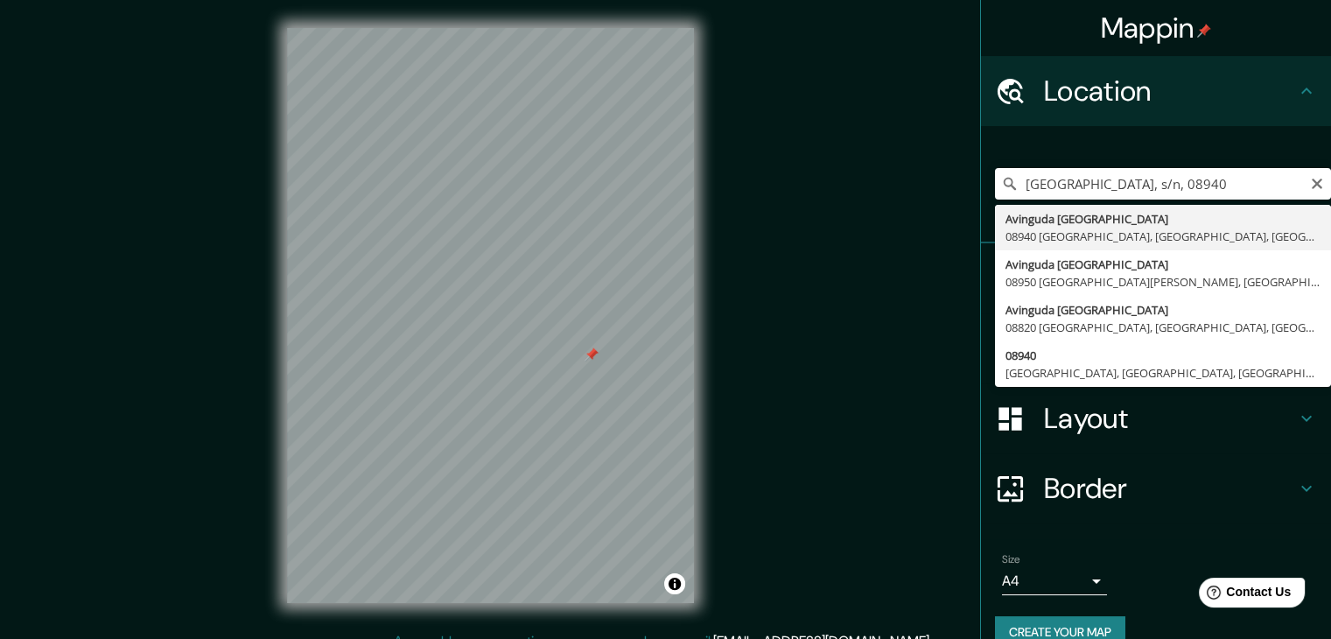
type input "Avinguda [GEOGRAPHIC_DATA], 08940 [GEOGRAPHIC_DATA], [GEOGRAPHIC_DATA], [GEOGRA…"
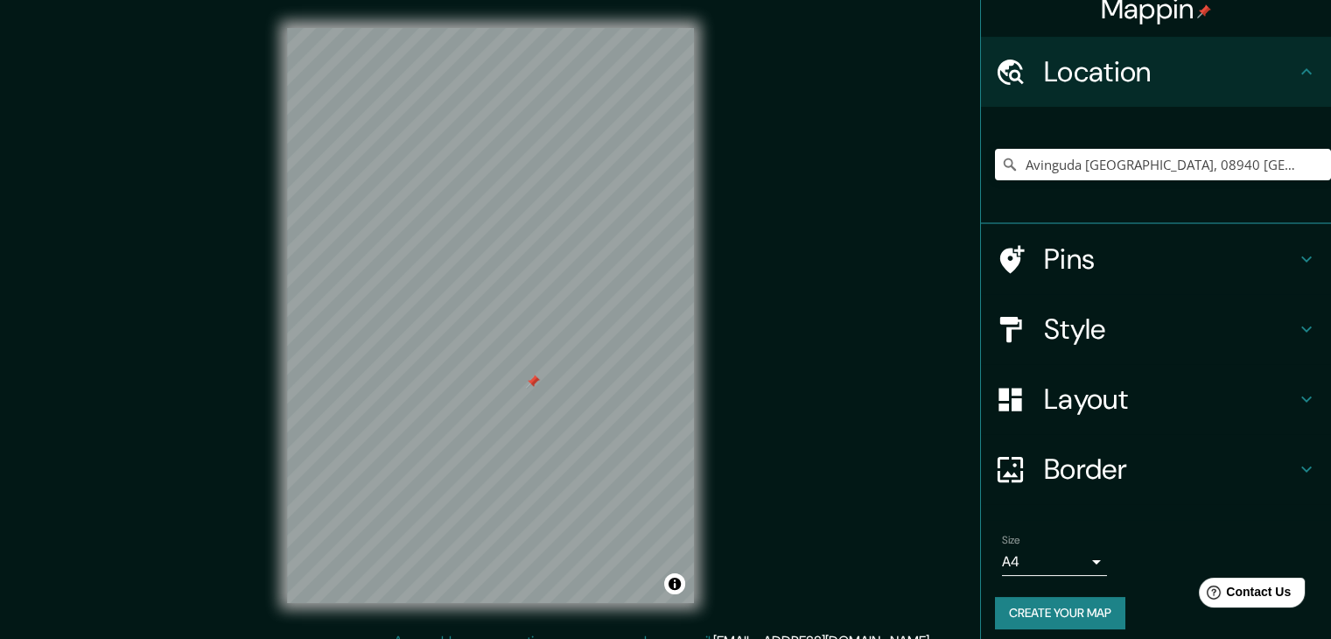
scroll to position [30, 0]
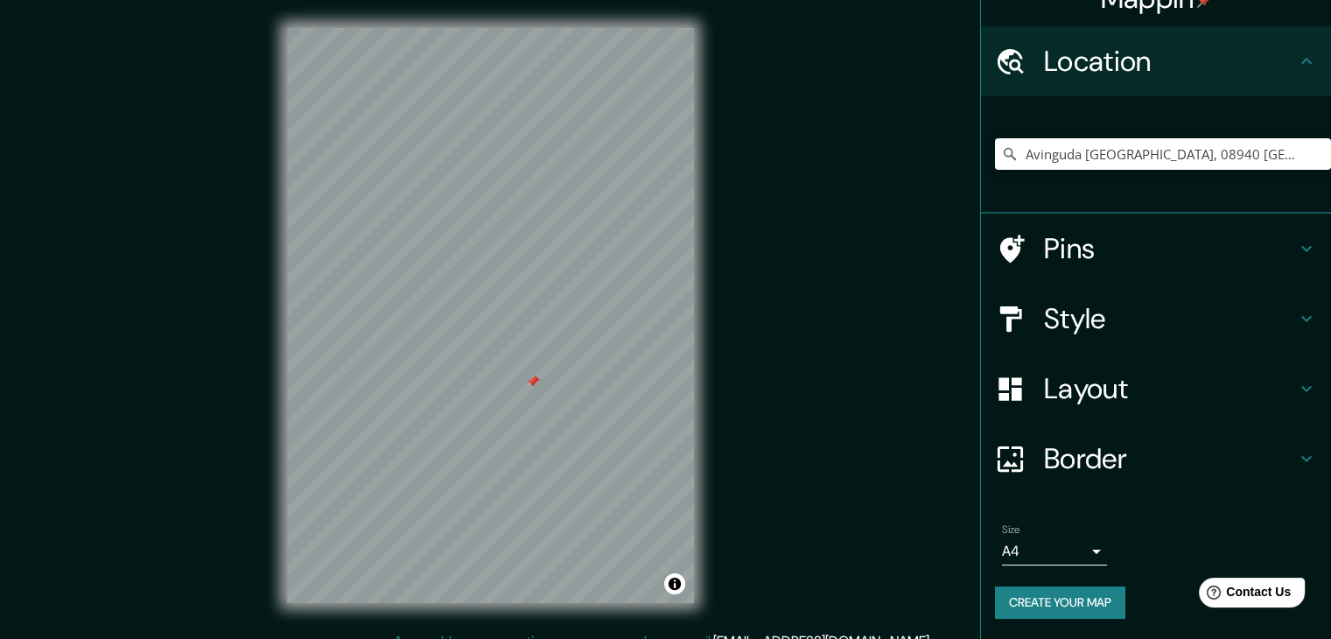
click at [1296, 321] on icon at bounding box center [1306, 318] width 21 height 21
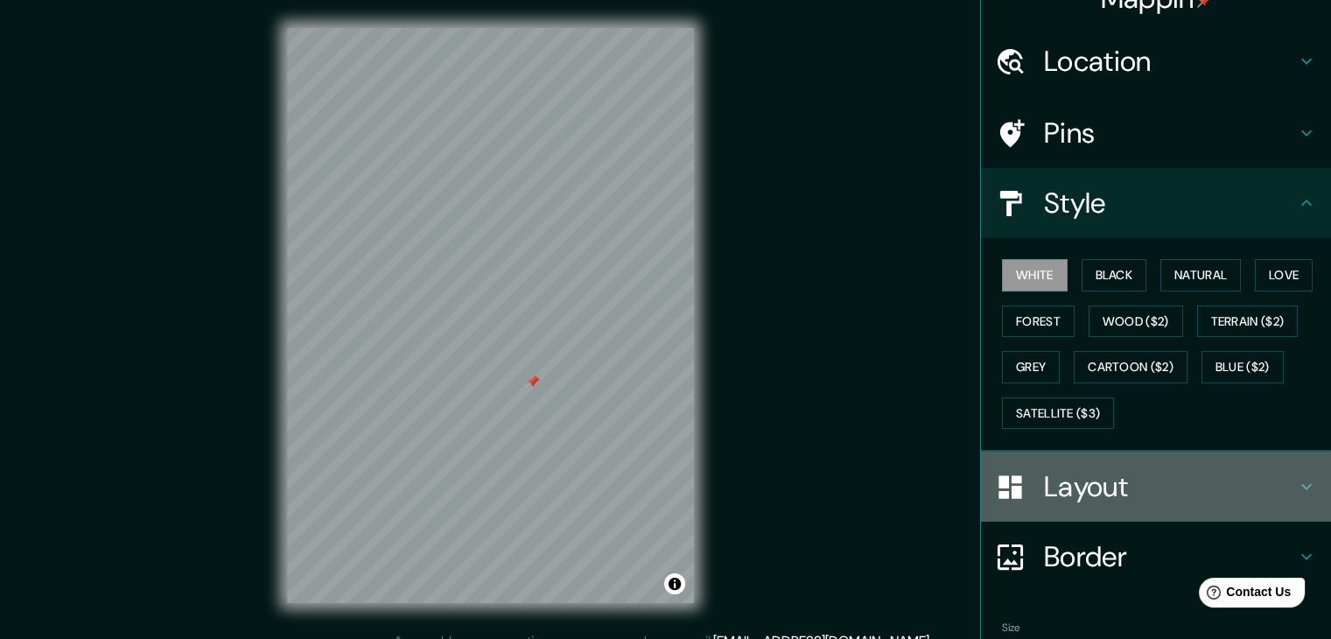
click at [1296, 484] on icon at bounding box center [1306, 486] width 21 height 21
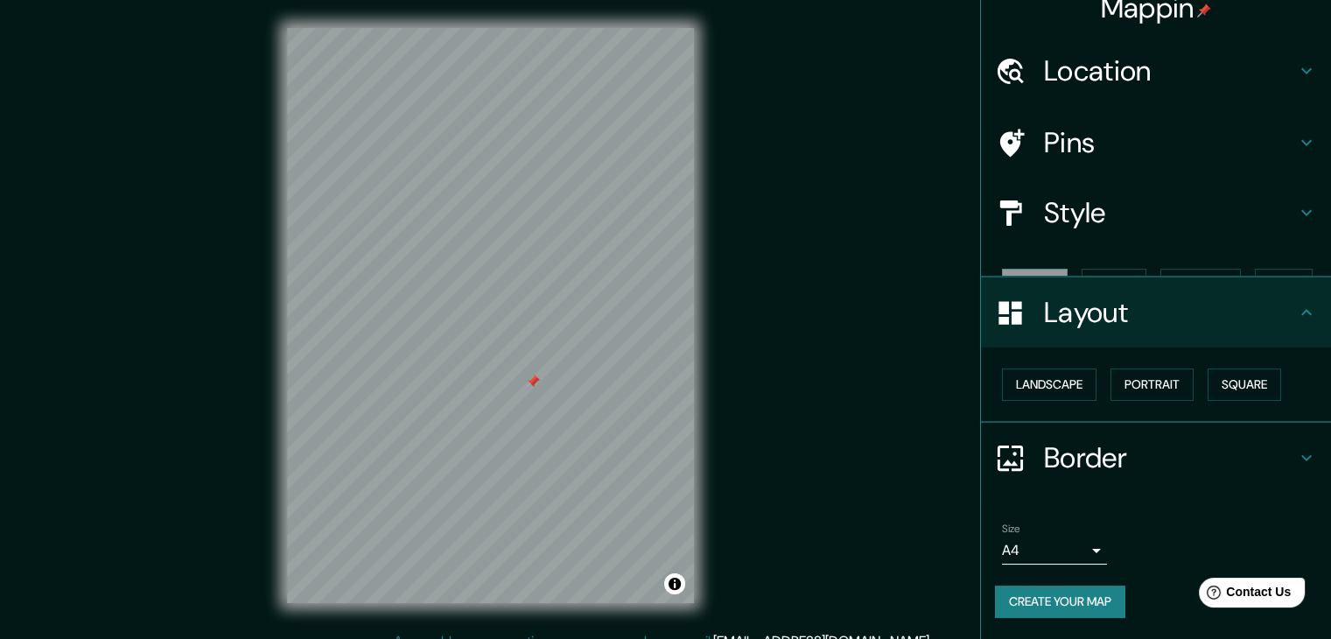
scroll to position [0, 0]
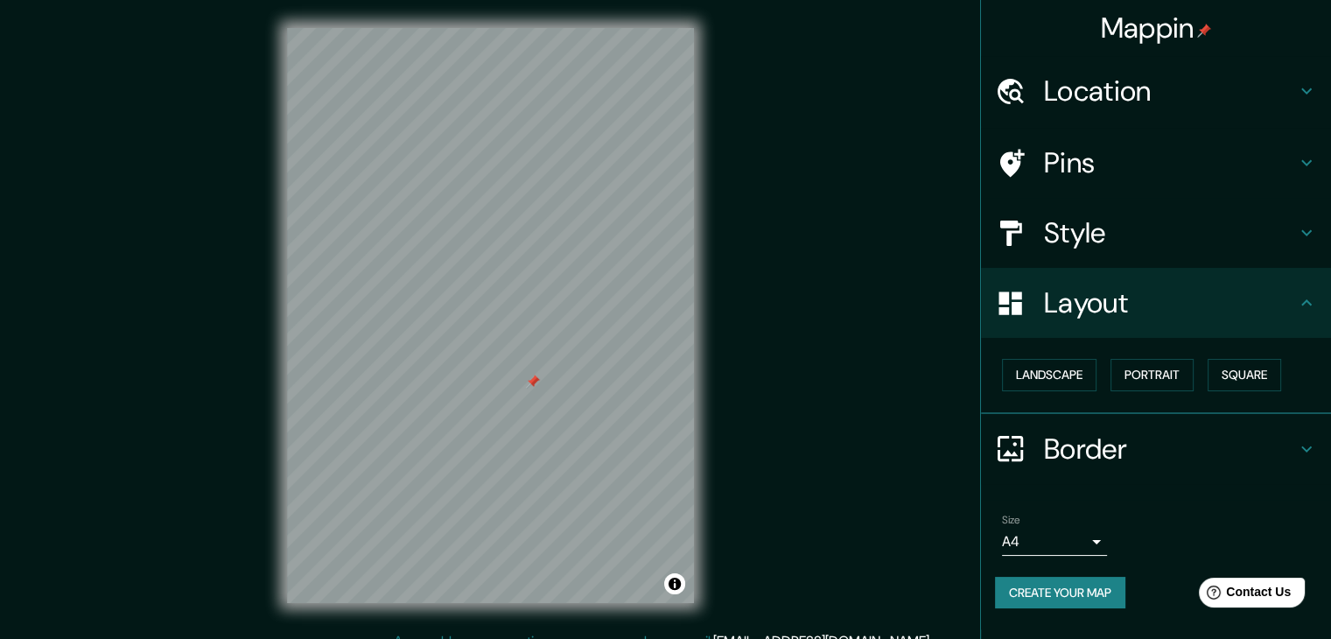
click at [1308, 446] on icon at bounding box center [1306, 449] width 21 height 21
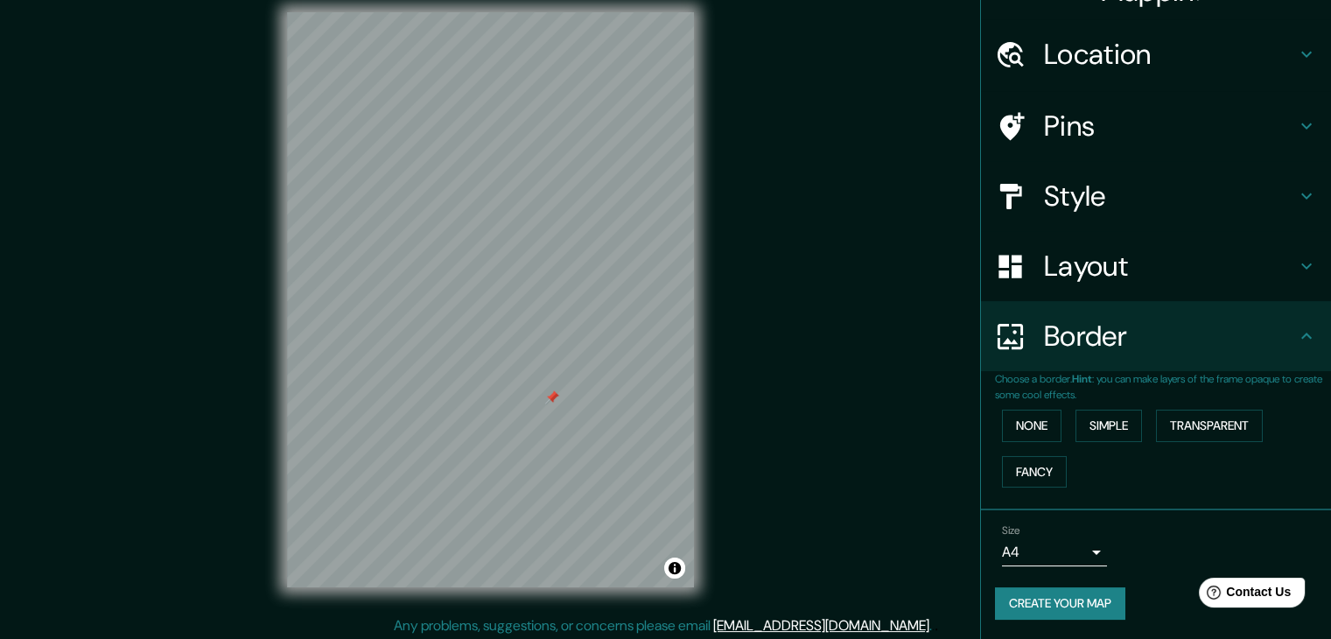
scroll to position [20, 0]
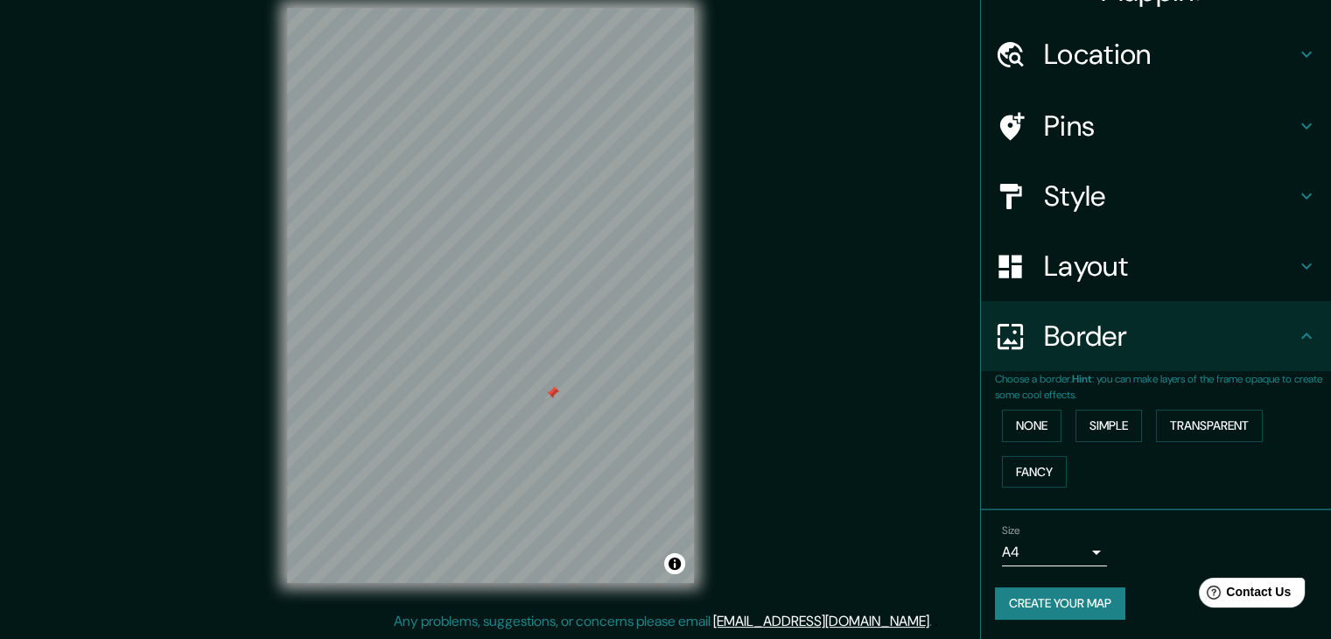
click at [551, 391] on div at bounding box center [552, 393] width 14 height 14
drag, startPoint x: 551, startPoint y: 391, endPoint x: 785, endPoint y: 312, distance: 246.6
click at [785, 312] on div "Mappin Location [GEOGRAPHIC_DATA], 08940 [GEOGRAPHIC_DATA], [GEOGRAPHIC_DATA], …" at bounding box center [665, 309] width 1331 height 659
click at [1066, 593] on button "Create your map" at bounding box center [1060, 603] width 130 height 32
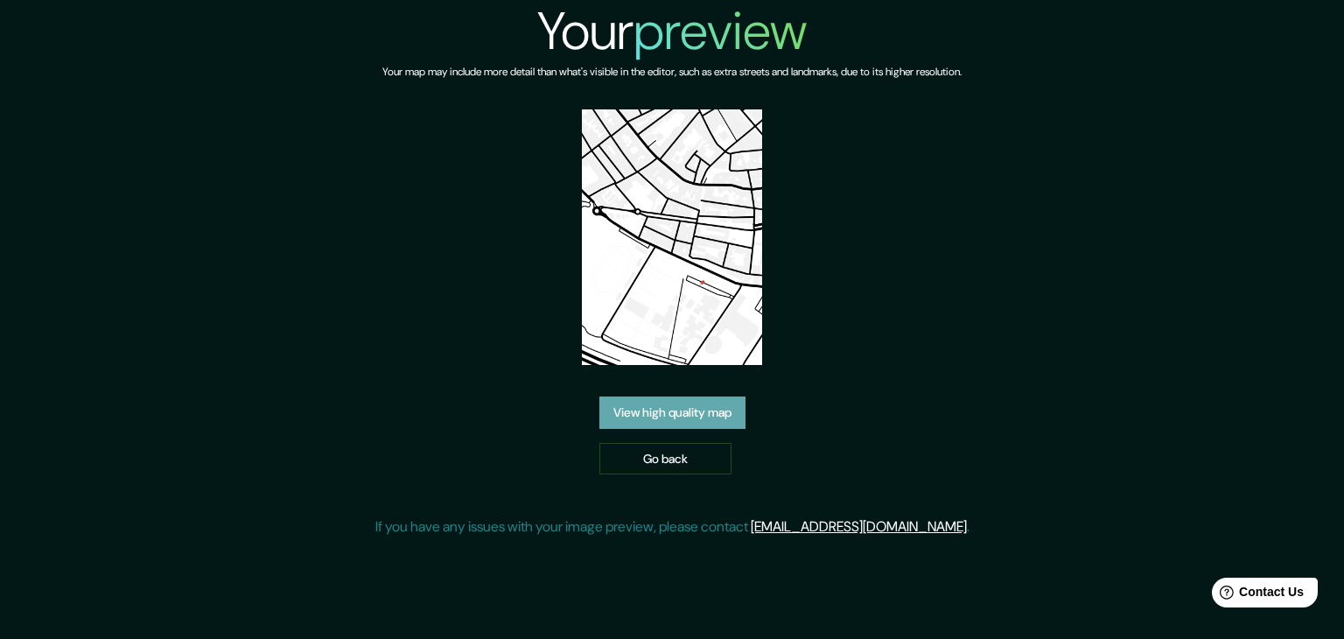
click at [720, 416] on link "View high quality map" at bounding box center [673, 412] width 146 height 32
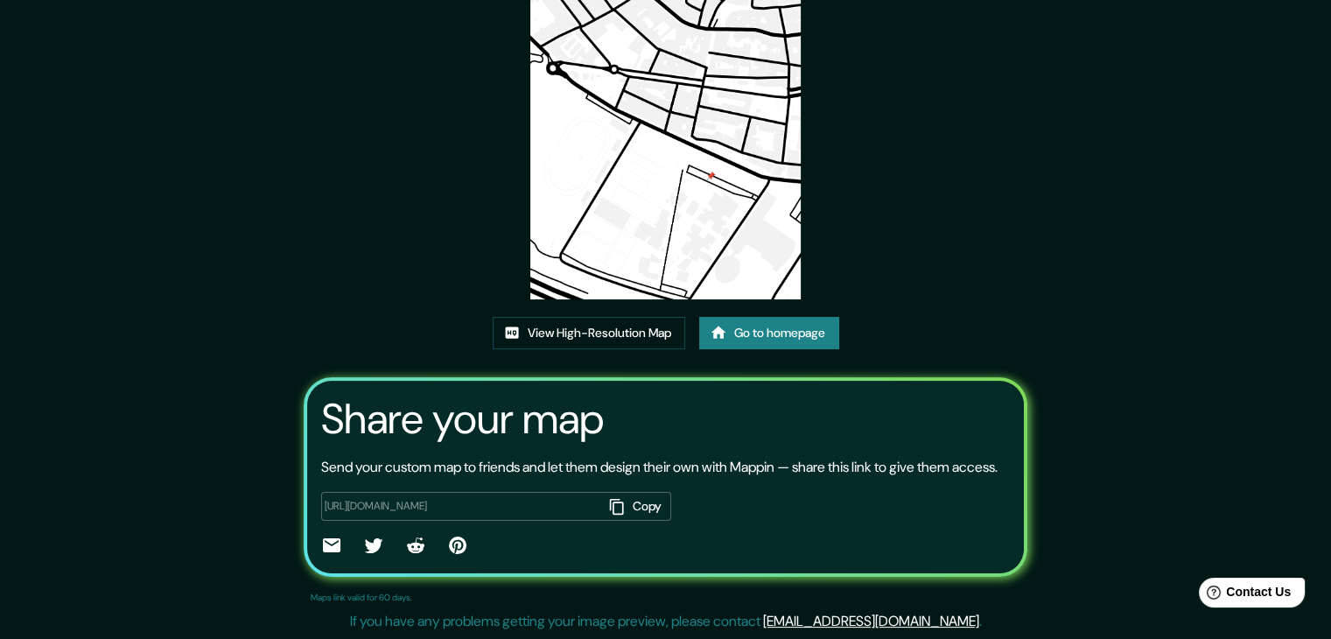
scroll to position [95, 0]
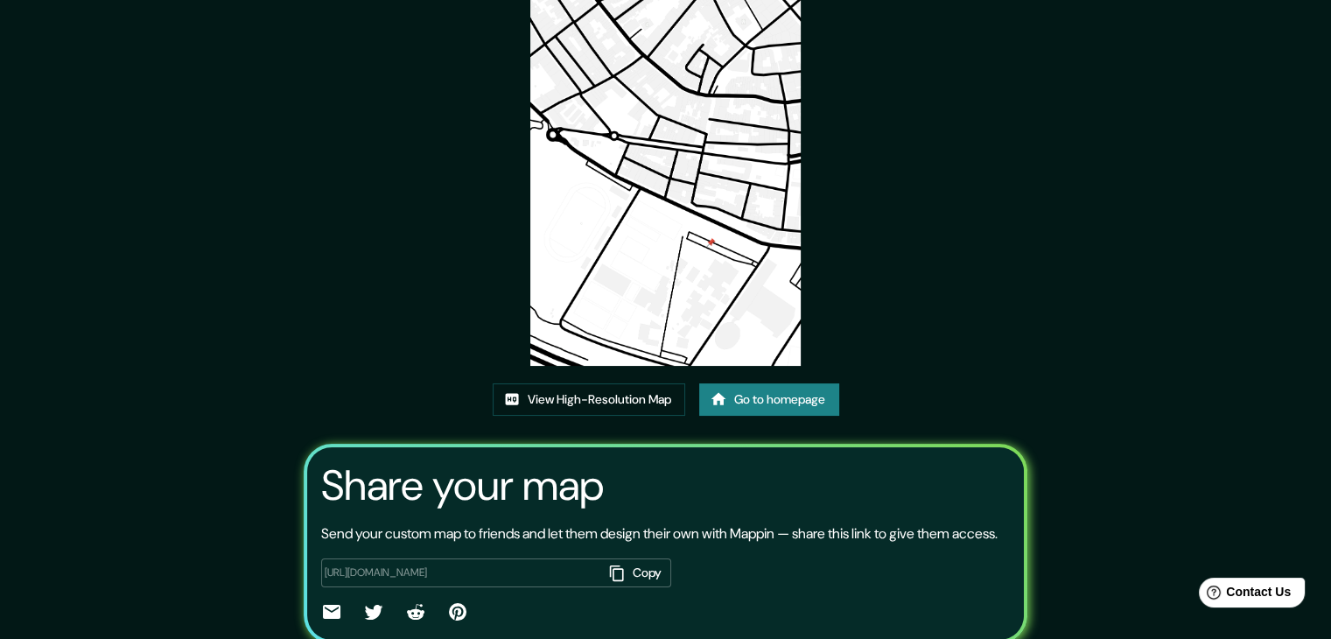
click at [700, 291] on img at bounding box center [665, 173] width 271 height 383
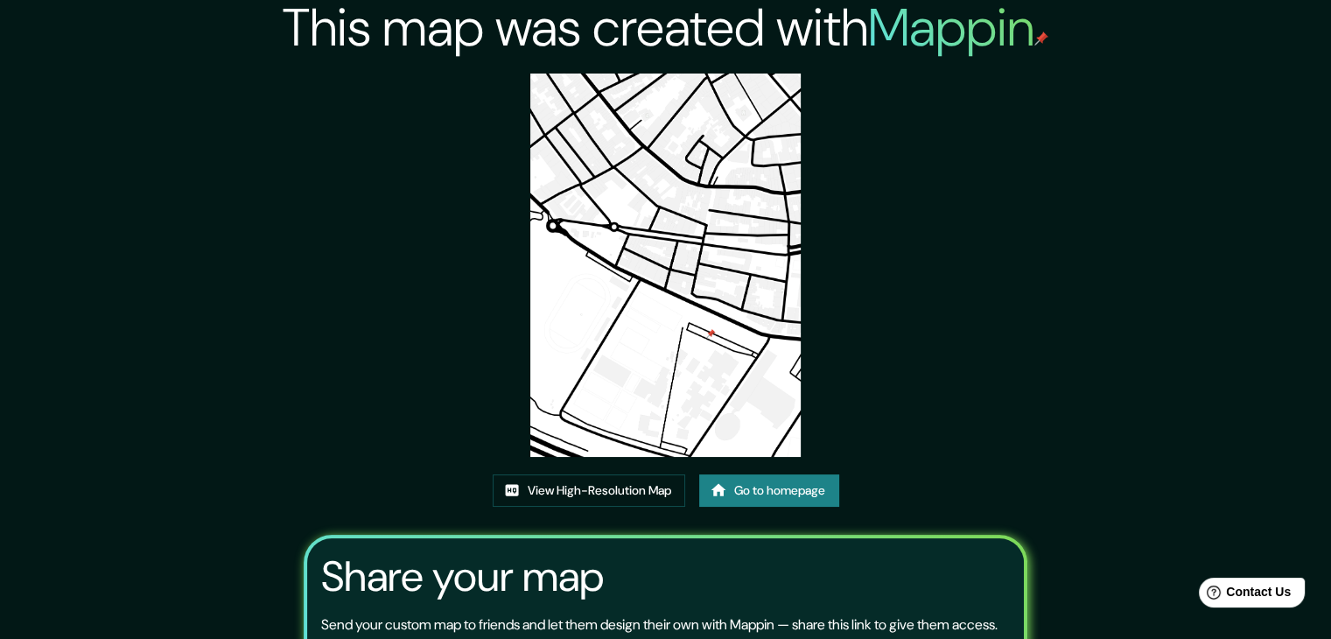
scroll to position [0, 0]
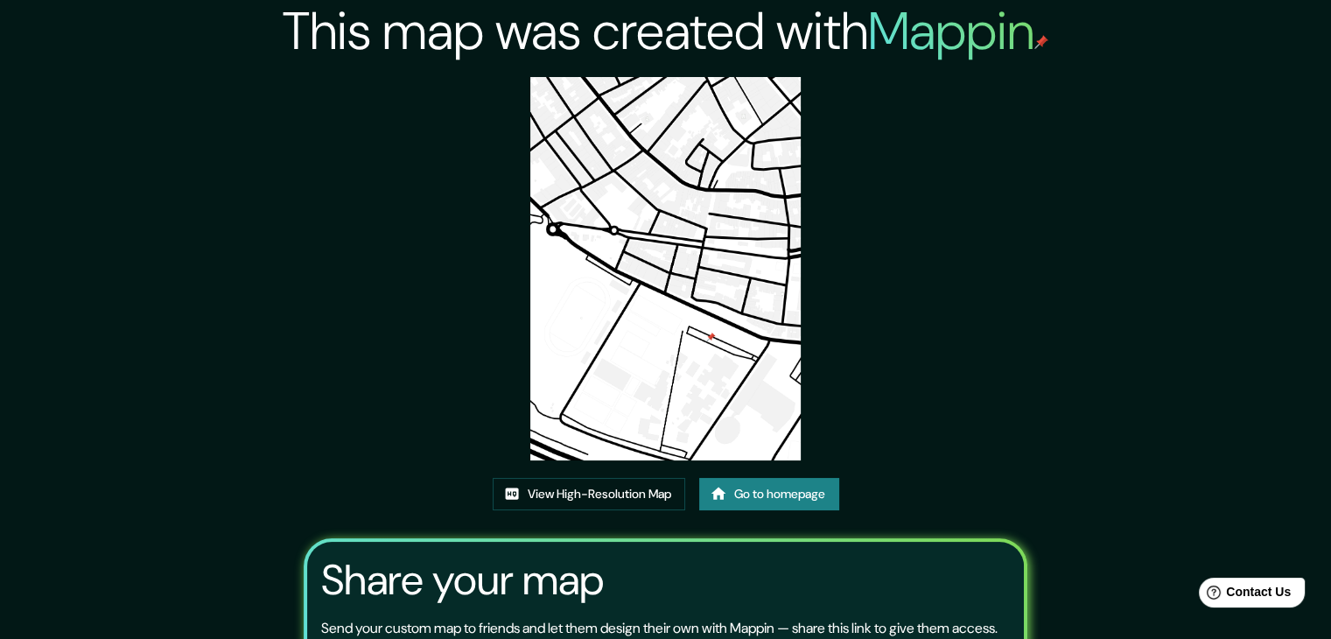
click at [727, 288] on img at bounding box center [665, 268] width 271 height 383
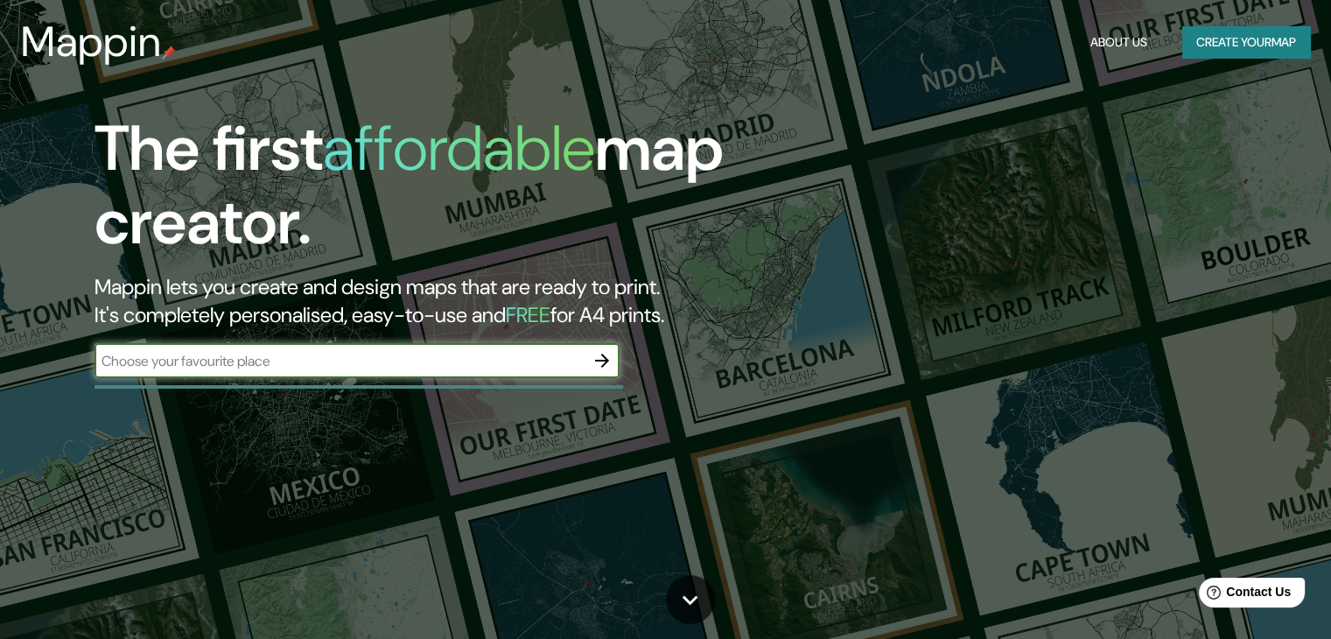
click at [370, 360] on input "text" at bounding box center [340, 361] width 490 height 20
type input "europe"
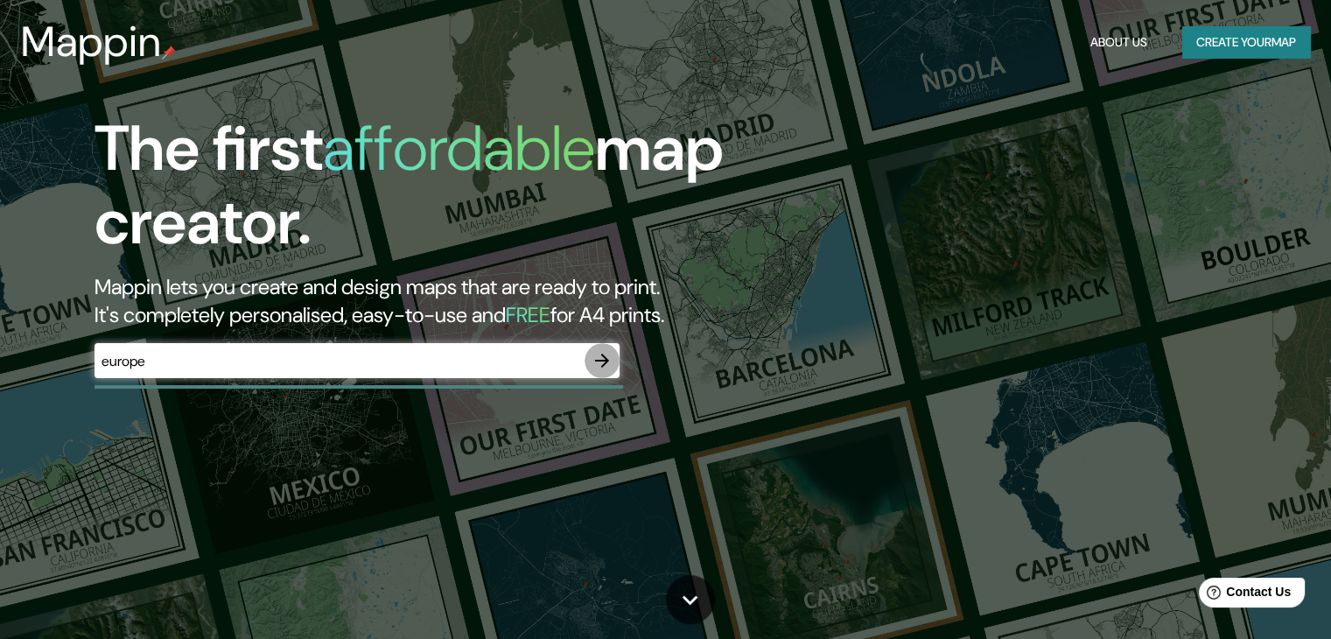
click at [607, 369] on icon "button" at bounding box center [602, 360] width 21 height 21
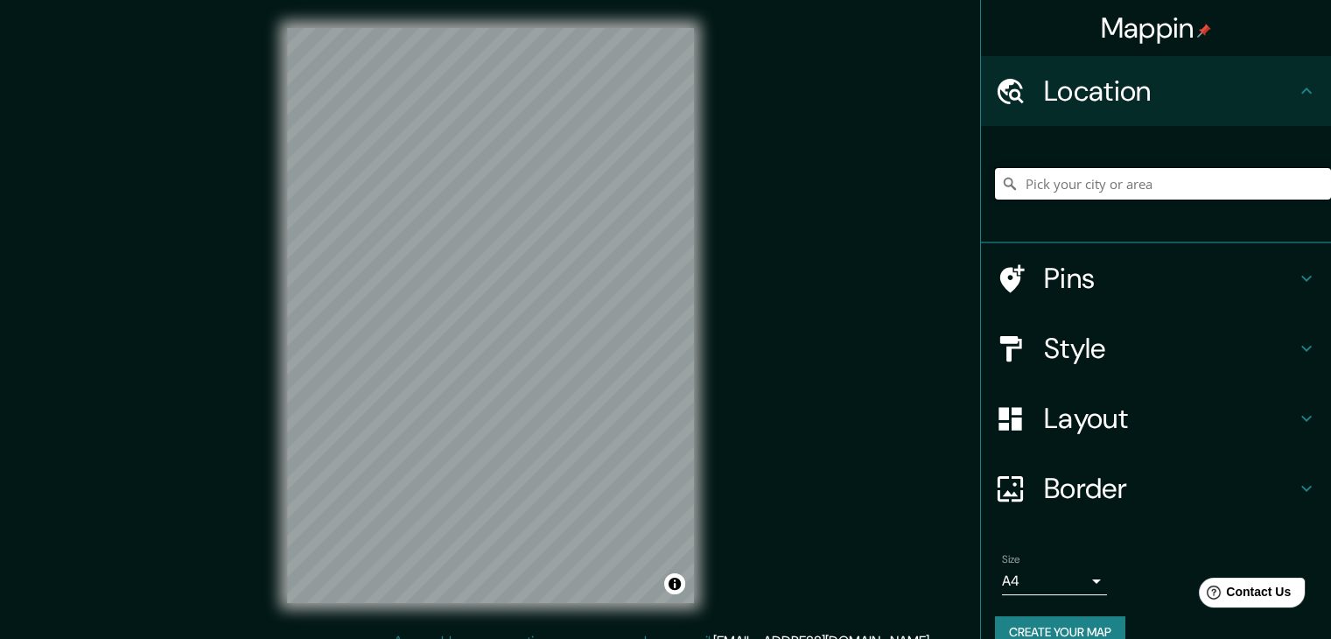
click at [1043, 184] on input "Pick your city or area" at bounding box center [1163, 184] width 336 height 32
type input "Gran Via De Les Corts Catalanes 630, 08007 Barcelona, provincia de Barcelona, E…"
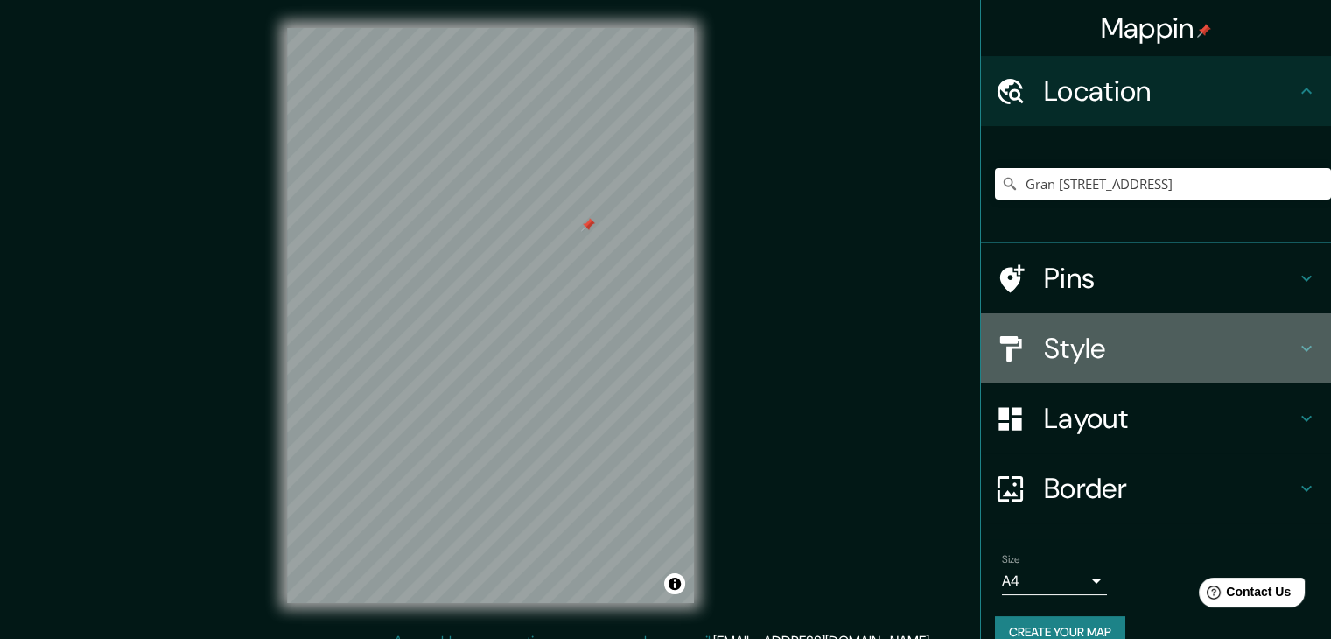
click at [1044, 357] on h4 "Style" at bounding box center [1170, 348] width 252 height 35
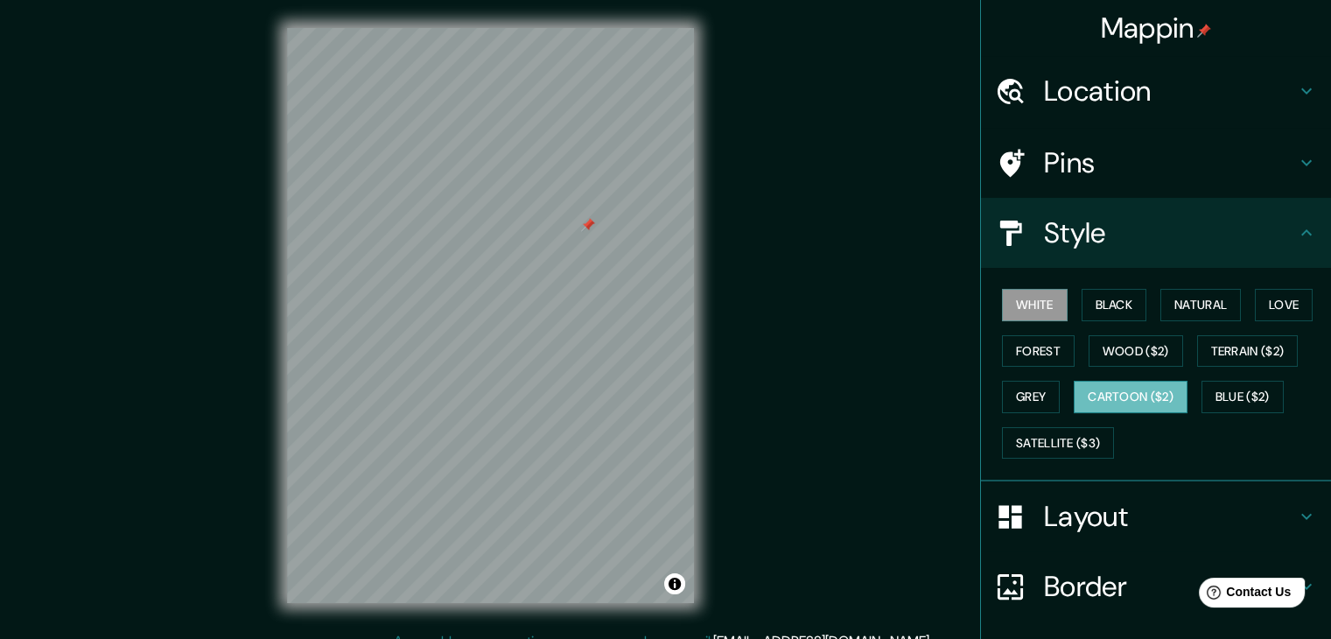
click at [1110, 389] on button "Cartoon ($2)" at bounding box center [1131, 397] width 114 height 32
drag, startPoint x: 714, startPoint y: 372, endPoint x: 589, endPoint y: 225, distance: 193.1
click at [589, 225] on div at bounding box center [588, 225] width 14 height 14
